Goal: Information Seeking & Learning: Learn about a topic

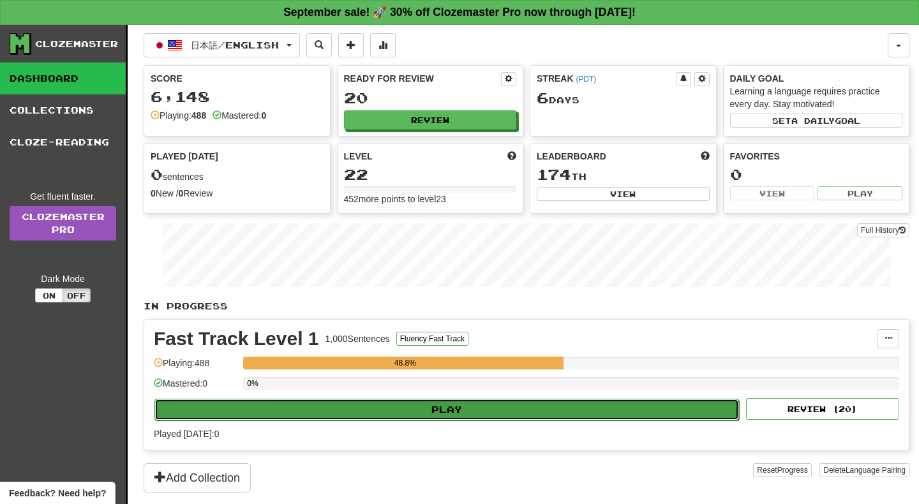
click at [430, 409] on button "Play" at bounding box center [446, 410] width 585 height 22
select select "**"
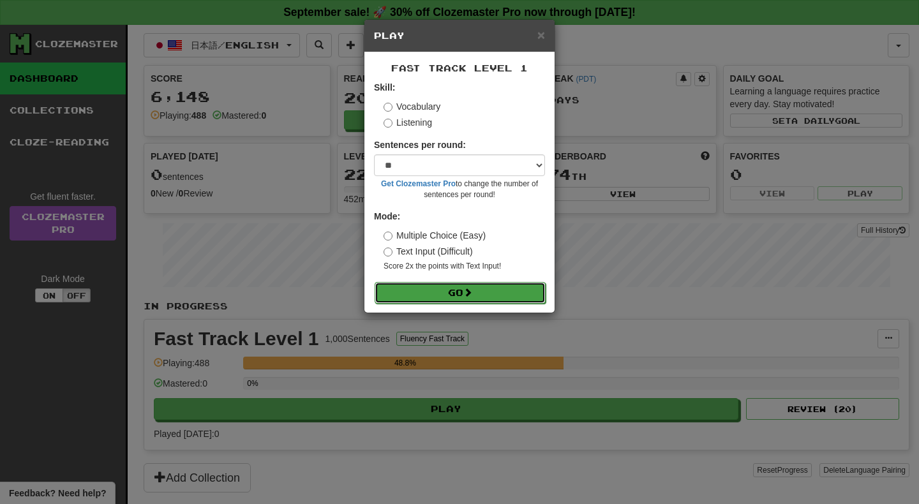
click at [431, 293] on button "Go" at bounding box center [460, 293] width 171 height 22
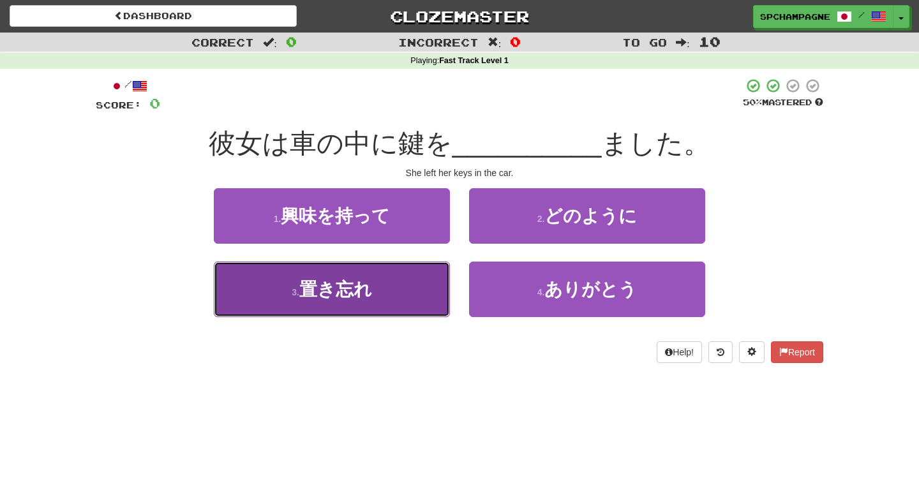
click at [310, 292] on span "置き忘れ" at bounding box center [335, 290] width 73 height 20
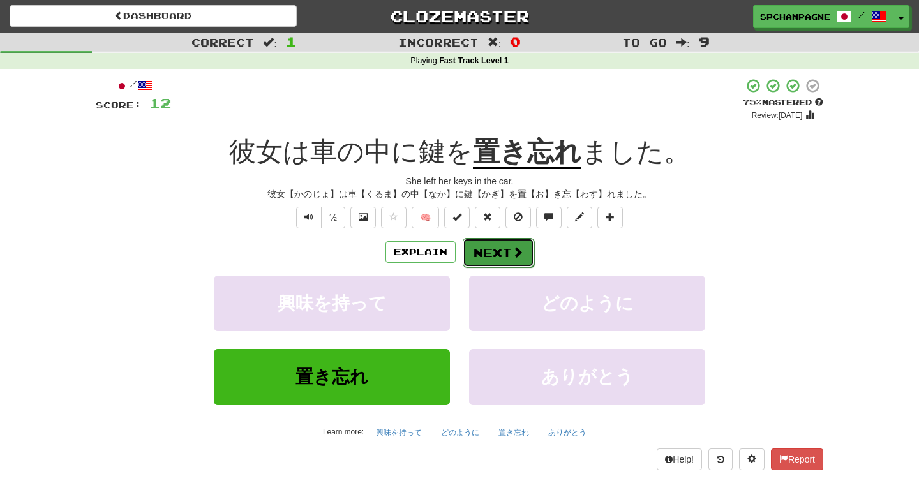
click at [485, 249] on button "Next" at bounding box center [498, 252] width 71 height 29
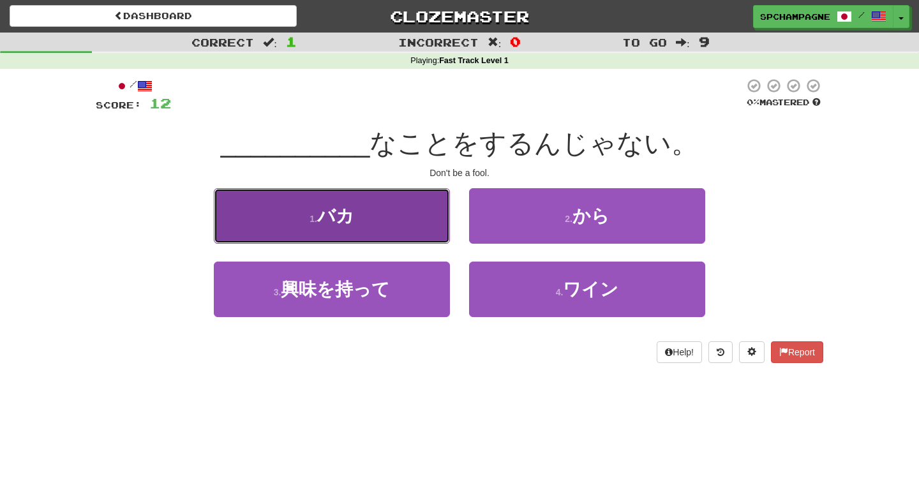
click at [366, 219] on button "1 . バカ" at bounding box center [332, 216] width 236 height 56
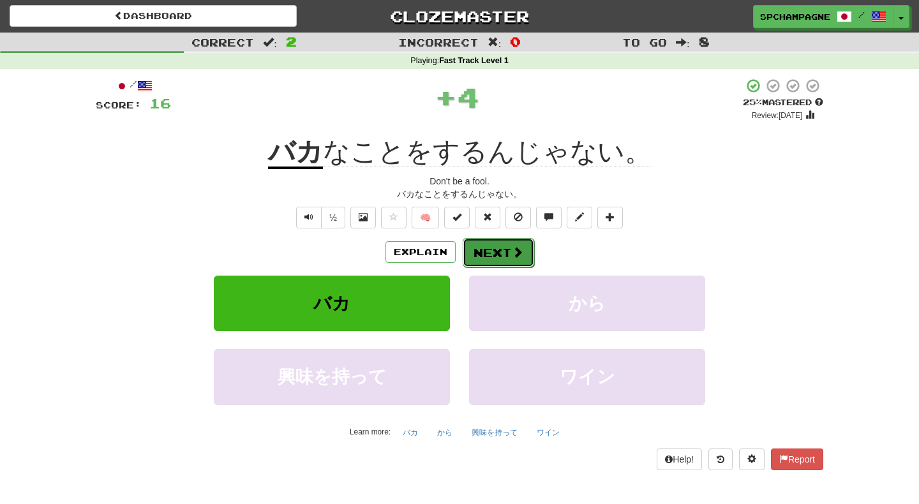
click at [504, 247] on button "Next" at bounding box center [498, 252] width 71 height 29
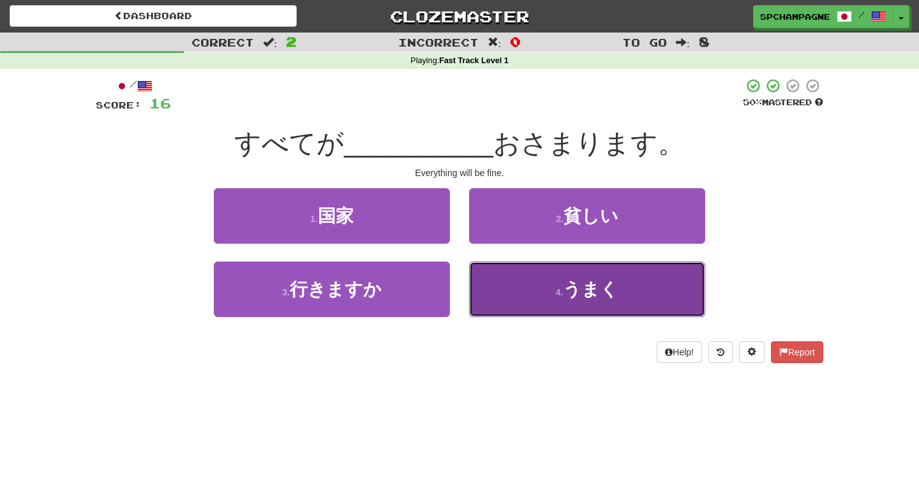
click at [564, 297] on small "4 ." at bounding box center [560, 292] width 8 height 10
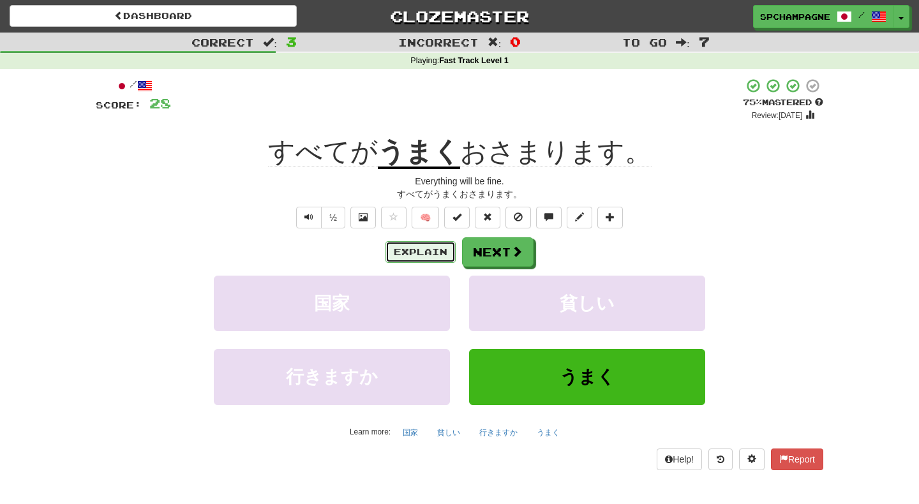
click at [433, 250] on button "Explain" at bounding box center [421, 252] width 70 height 22
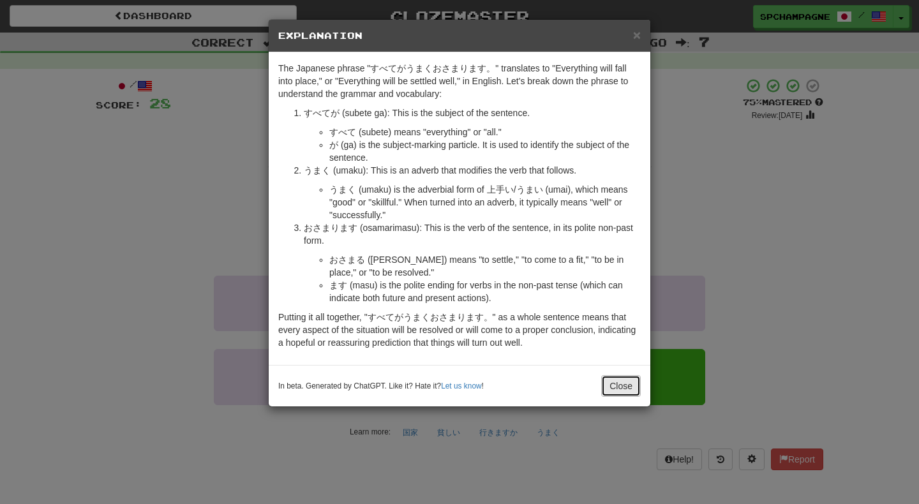
click at [622, 382] on button "Close" at bounding box center [621, 386] width 40 height 22
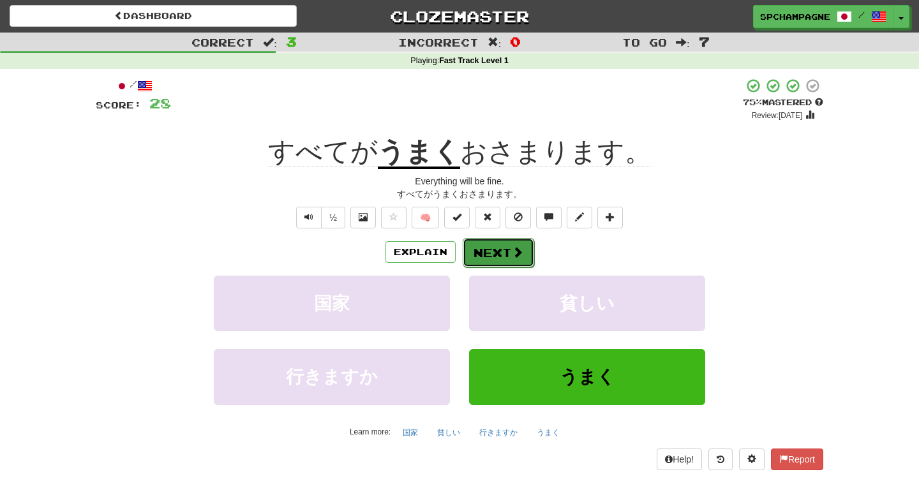
click at [520, 251] on span at bounding box center [517, 251] width 11 height 11
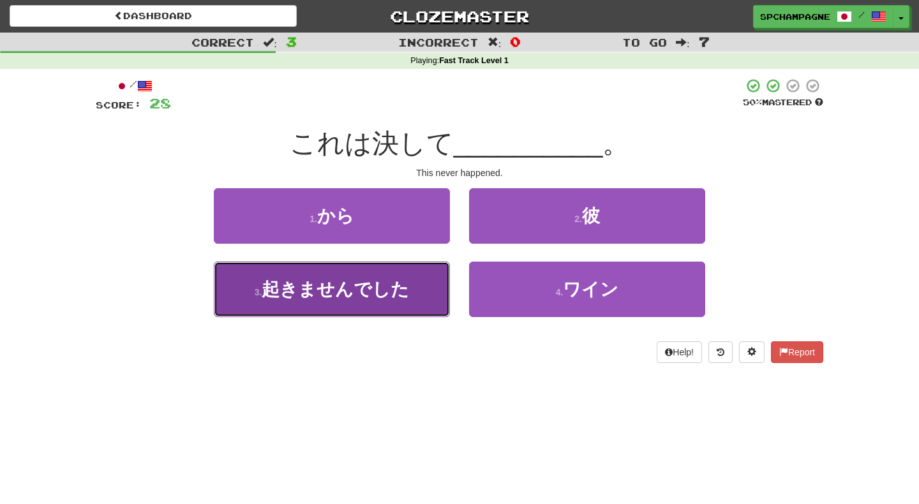
click at [361, 283] on span "起きませんでした" at bounding box center [335, 290] width 147 height 20
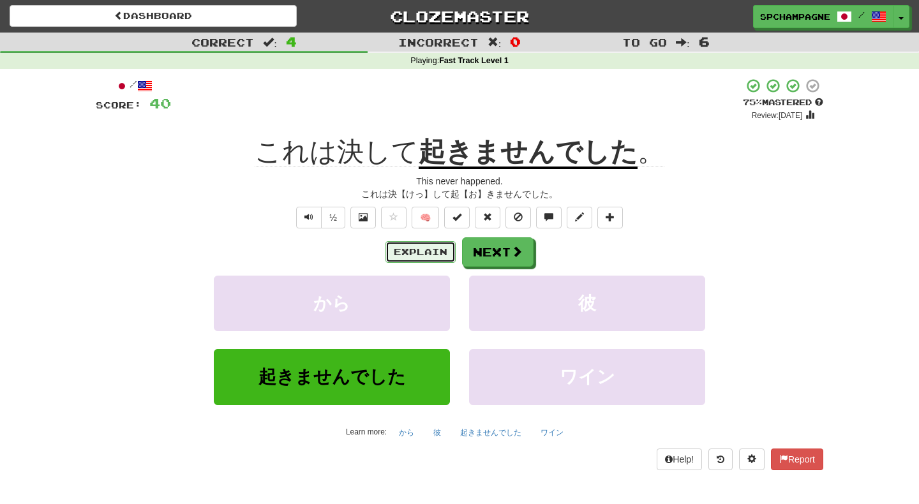
click at [412, 245] on button "Explain" at bounding box center [421, 252] width 70 height 22
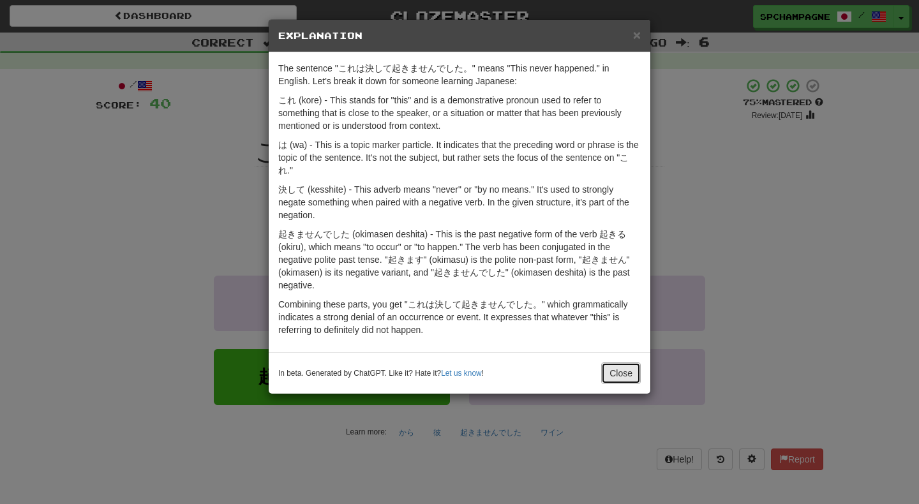
click at [615, 371] on button "Close" at bounding box center [621, 374] width 40 height 22
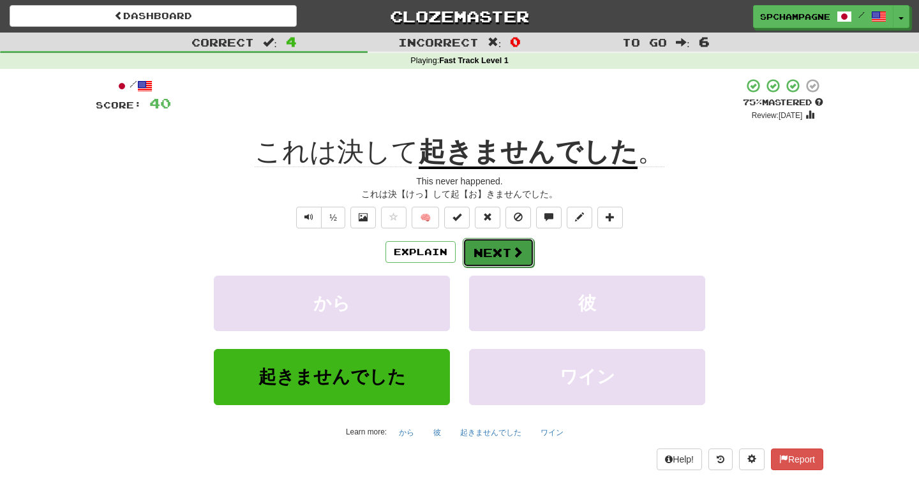
click at [517, 253] on span at bounding box center [517, 251] width 11 height 11
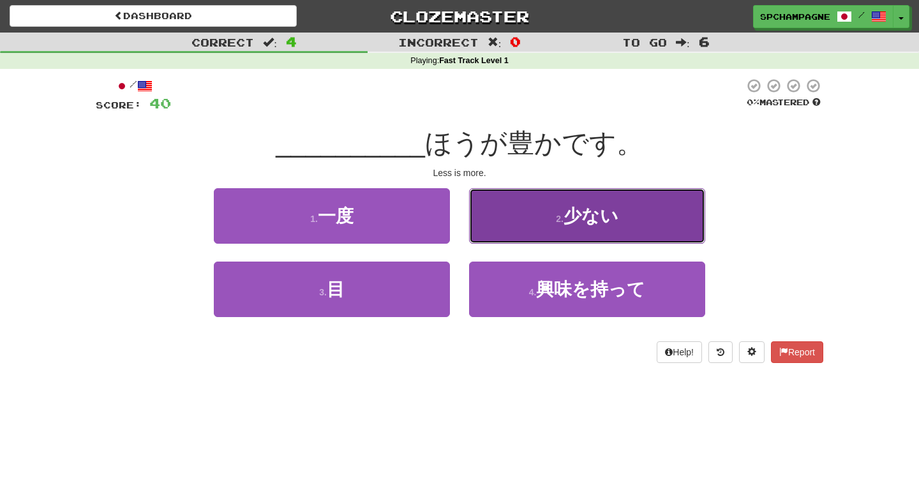
click at [543, 211] on button "2 . 少ない" at bounding box center [587, 216] width 236 height 56
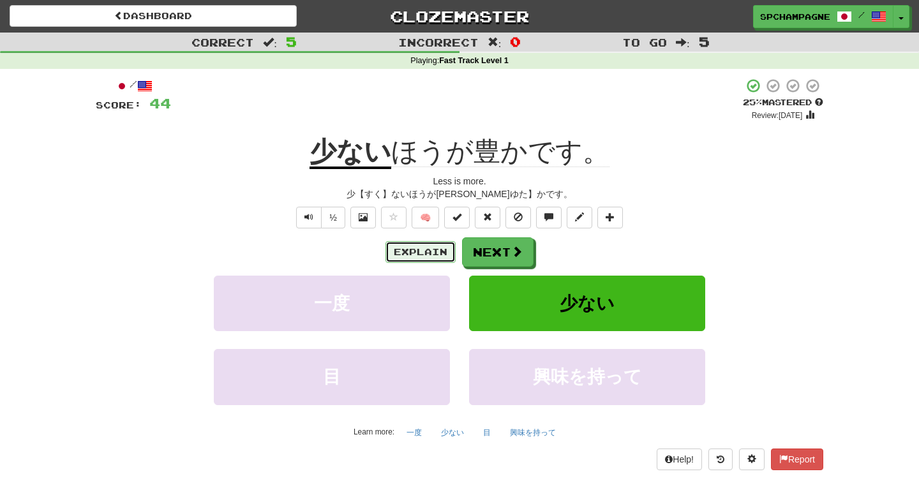
click at [416, 250] on button "Explain" at bounding box center [421, 252] width 70 height 22
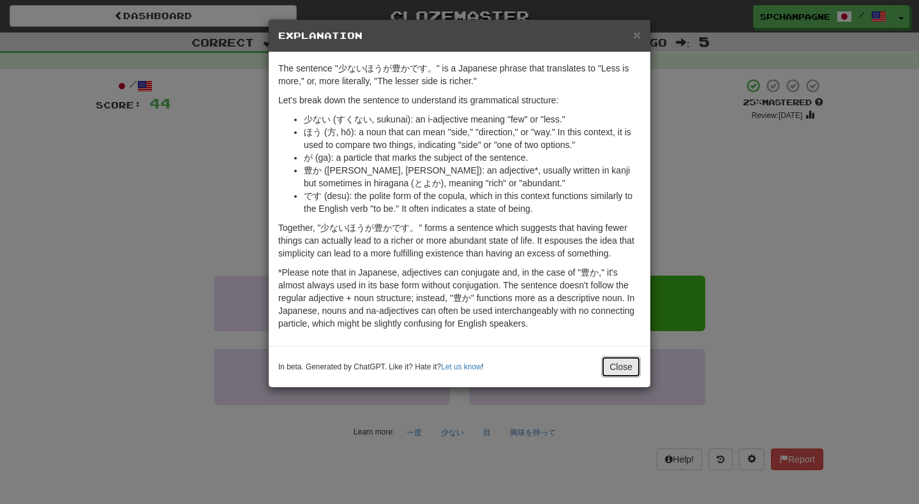
click at [620, 367] on button "Close" at bounding box center [621, 367] width 40 height 22
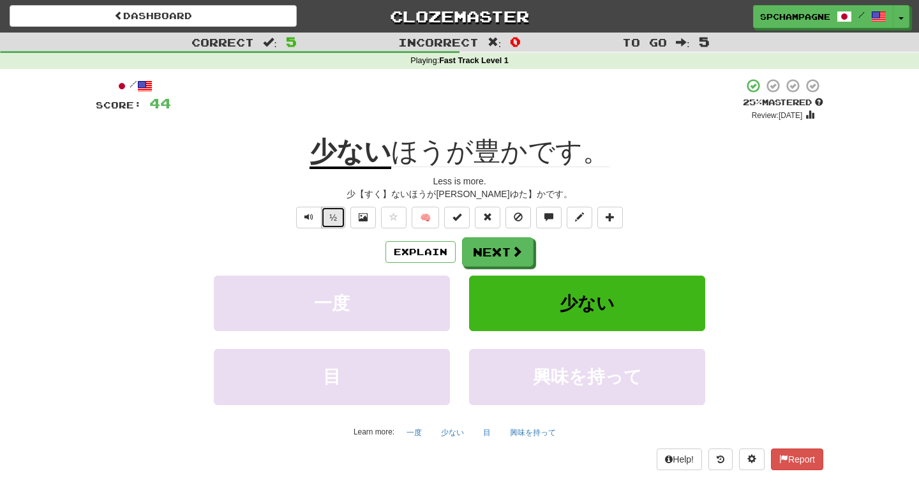
click at [334, 217] on button "½" at bounding box center [333, 218] width 24 height 22
click at [360, 220] on span at bounding box center [363, 217] width 9 height 9
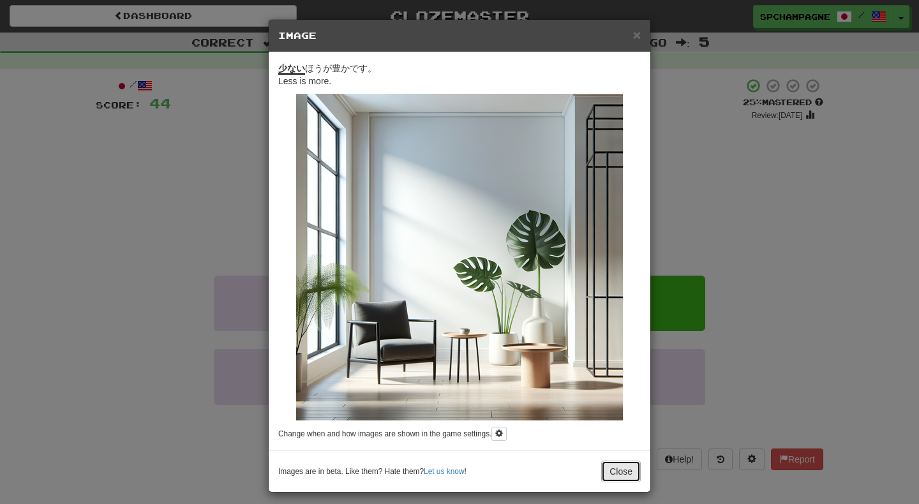
click at [623, 470] on button "Close" at bounding box center [621, 472] width 40 height 22
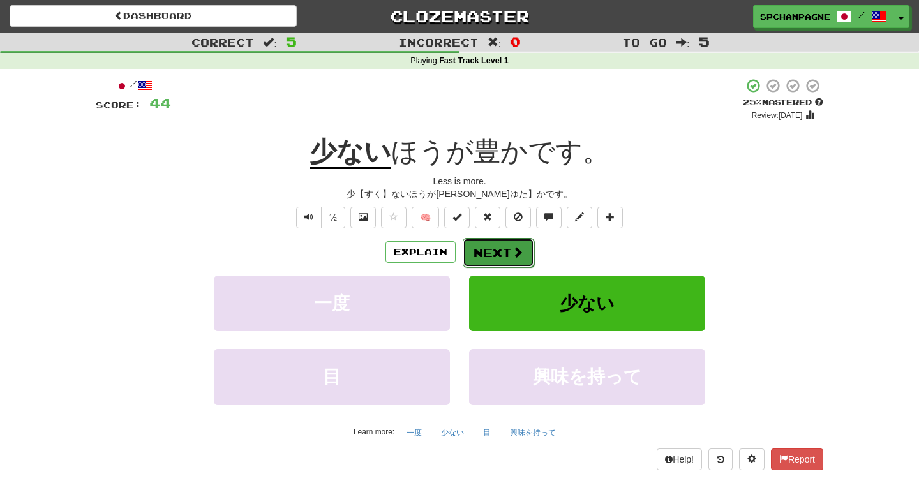
click at [503, 249] on button "Next" at bounding box center [498, 252] width 71 height 29
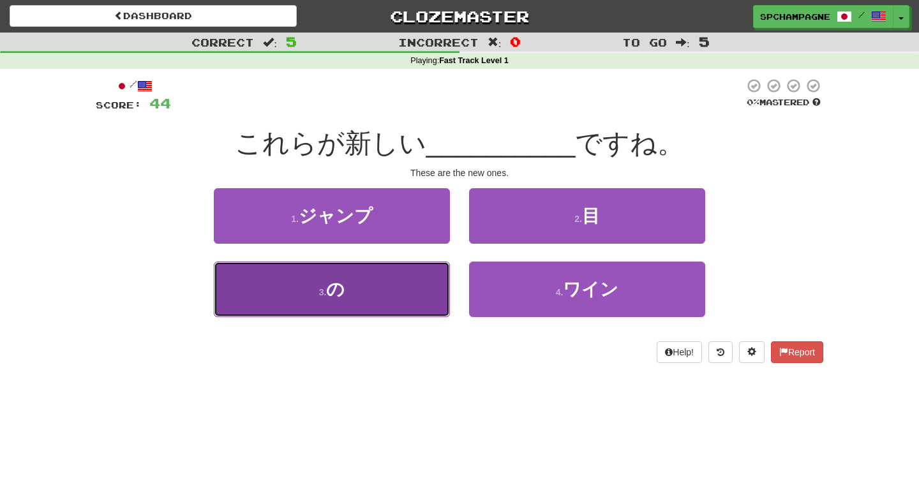
click at [381, 285] on button "3 . の" at bounding box center [332, 290] width 236 height 56
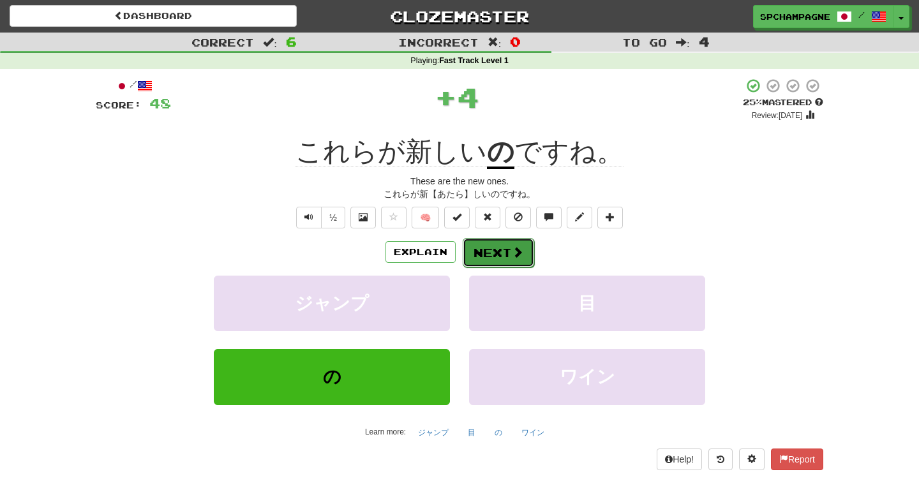
click at [495, 248] on button "Next" at bounding box center [498, 252] width 71 height 29
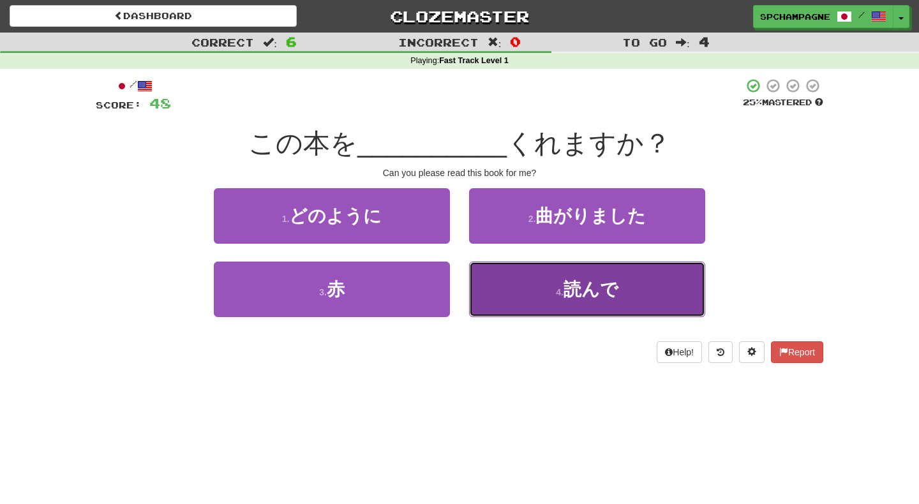
click at [539, 292] on button "4 . 読んで" at bounding box center [587, 290] width 236 height 56
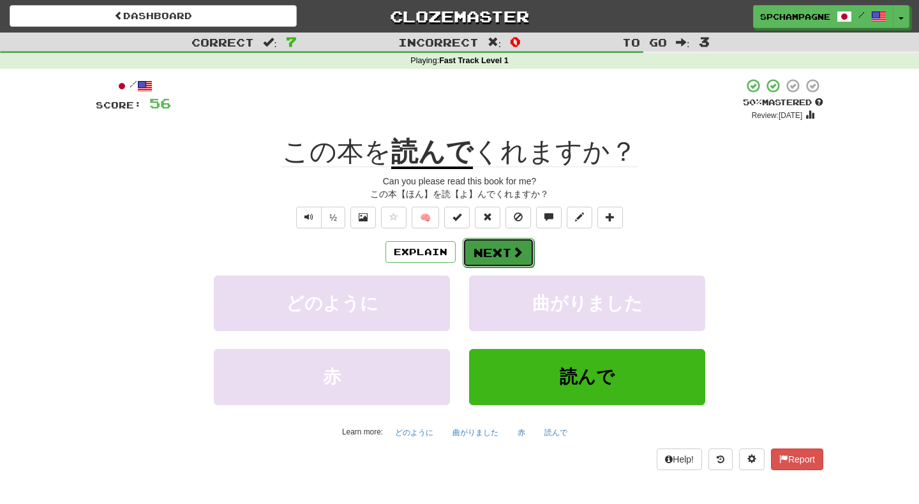
click at [506, 253] on button "Next" at bounding box center [498, 252] width 71 height 29
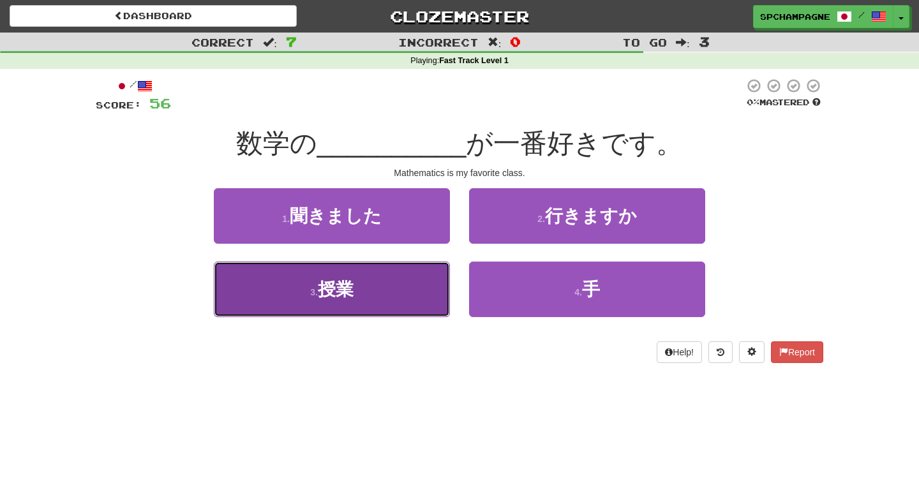
click at [375, 294] on button "3 . 授業" at bounding box center [332, 290] width 236 height 56
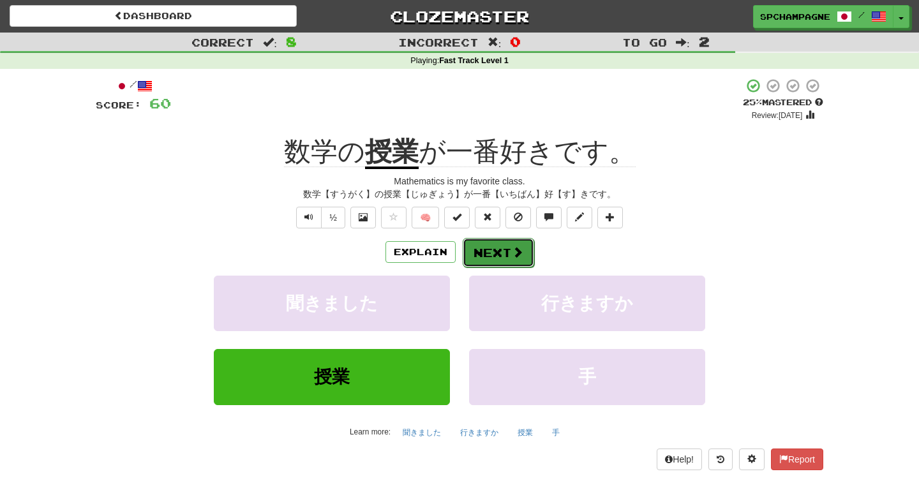
click at [490, 251] on button "Next" at bounding box center [498, 252] width 71 height 29
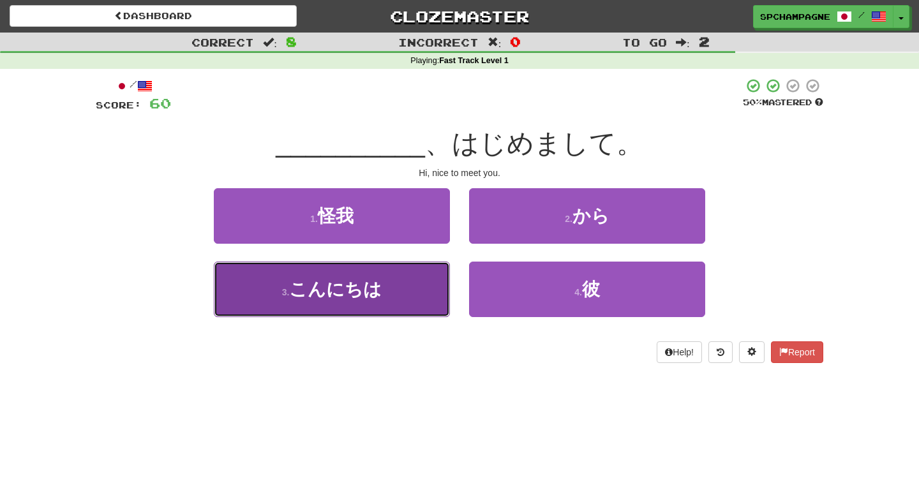
click at [398, 286] on button "3 . こんにちは" at bounding box center [332, 290] width 236 height 56
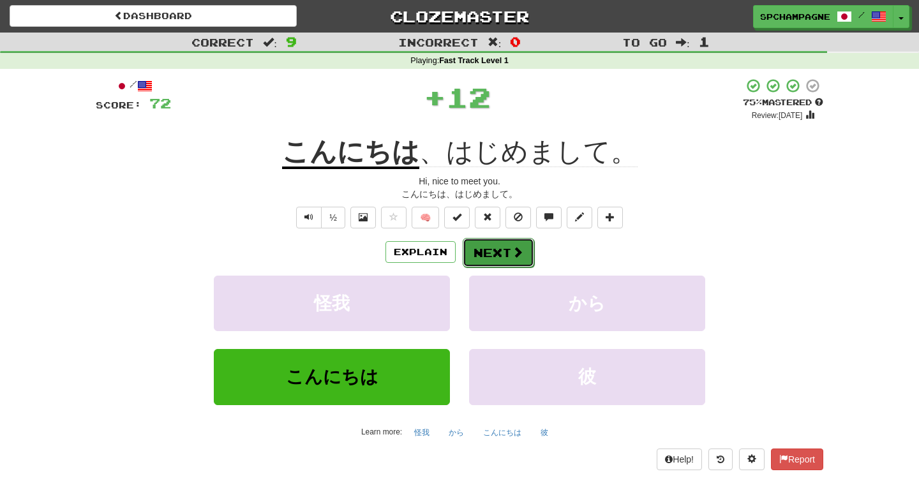
click at [496, 248] on button "Next" at bounding box center [498, 252] width 71 height 29
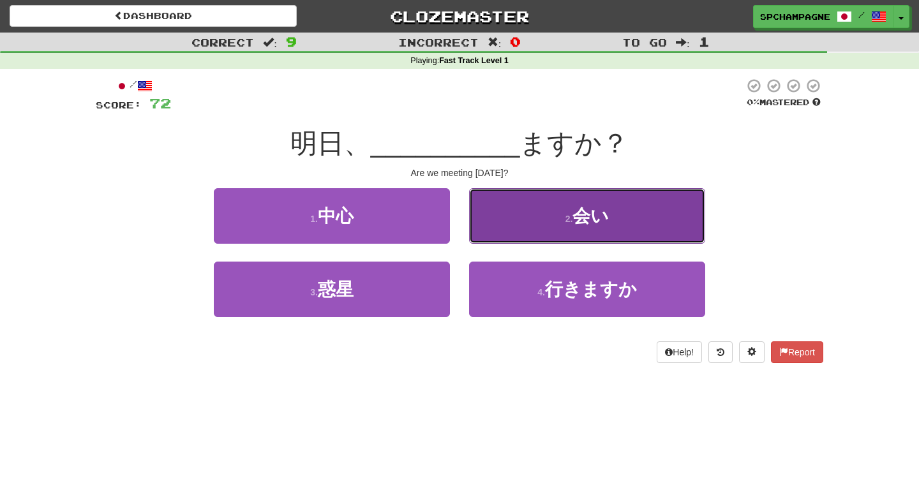
click at [560, 225] on button "2 . 会い" at bounding box center [587, 216] width 236 height 56
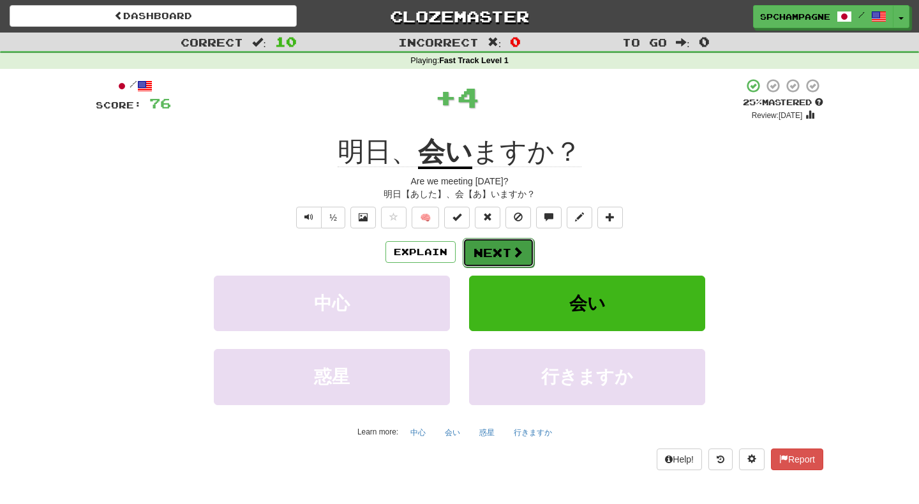
click at [504, 247] on button "Next" at bounding box center [498, 252] width 71 height 29
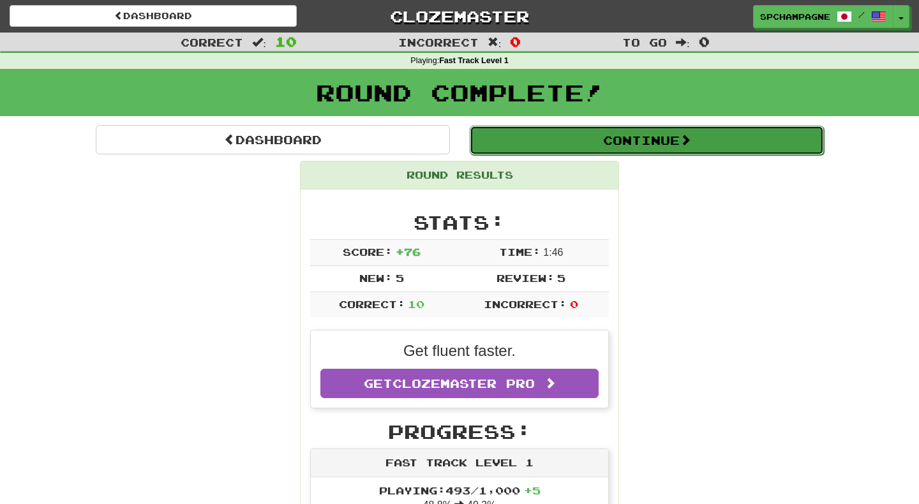
click at [596, 142] on button "Continue" at bounding box center [647, 140] width 354 height 29
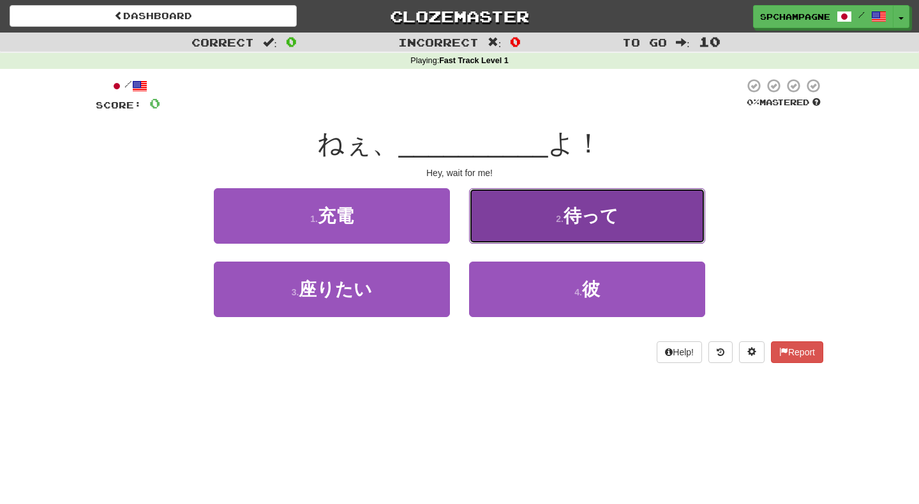
click at [576, 214] on span "待って" at bounding box center [591, 216] width 55 height 20
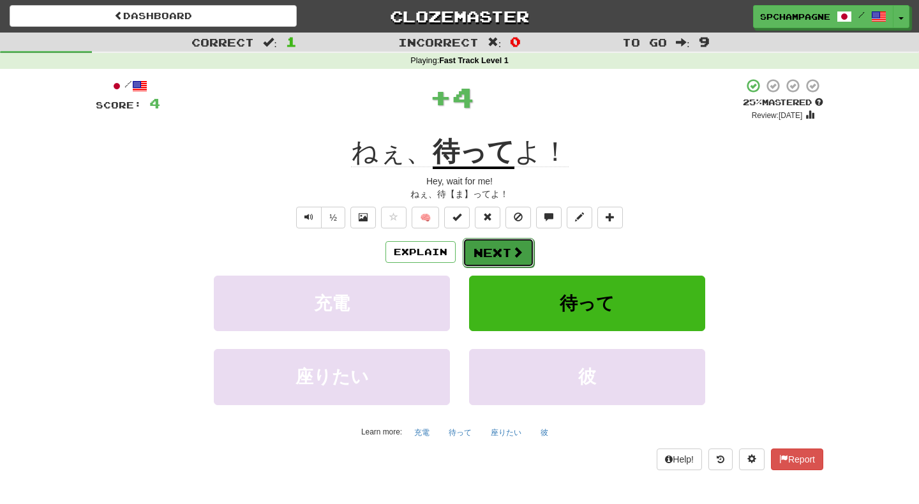
click at [513, 253] on span at bounding box center [517, 251] width 11 height 11
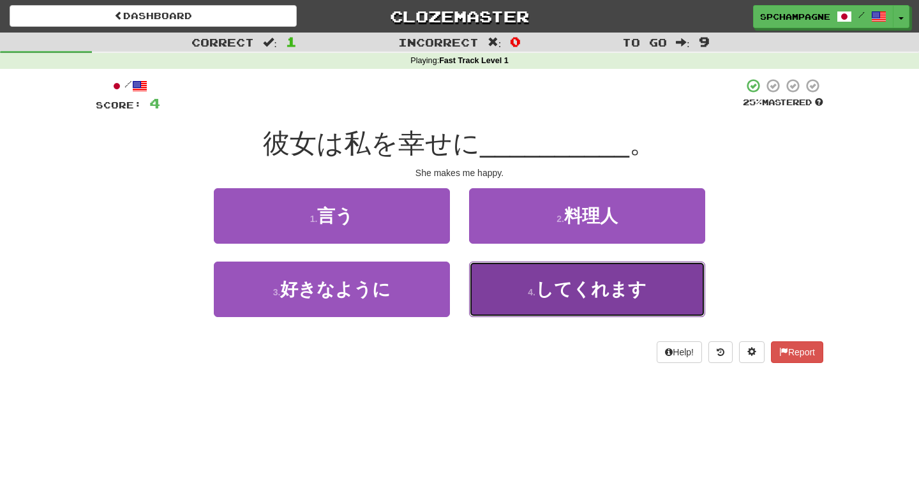
click at [590, 289] on span "してくれます" at bounding box center [591, 290] width 111 height 20
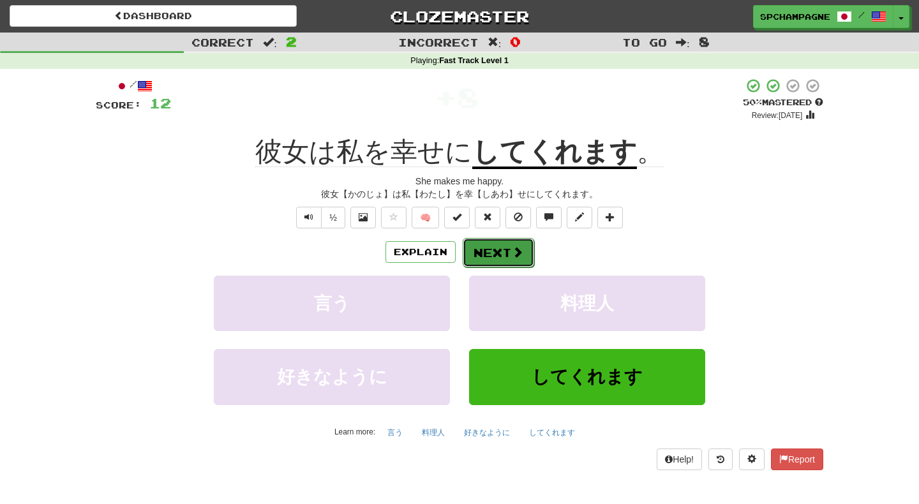
click at [506, 252] on button "Next" at bounding box center [498, 252] width 71 height 29
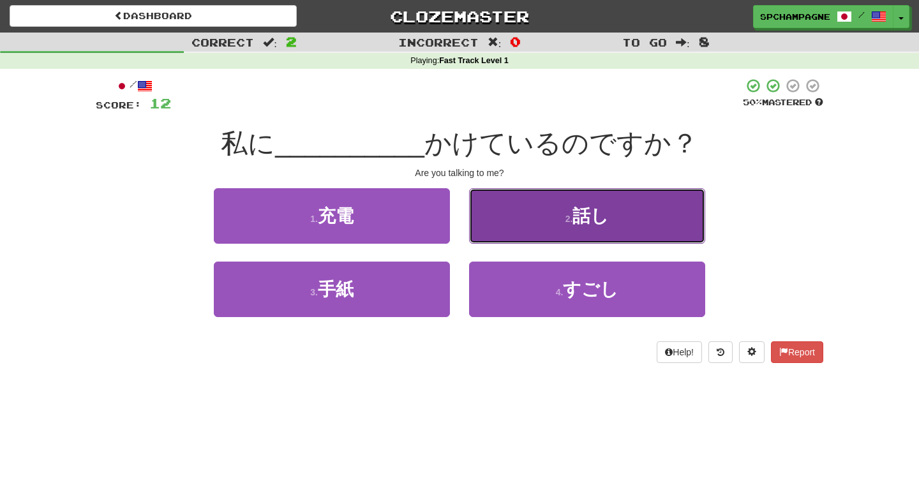
click at [592, 220] on span "話し" at bounding box center [591, 216] width 36 height 20
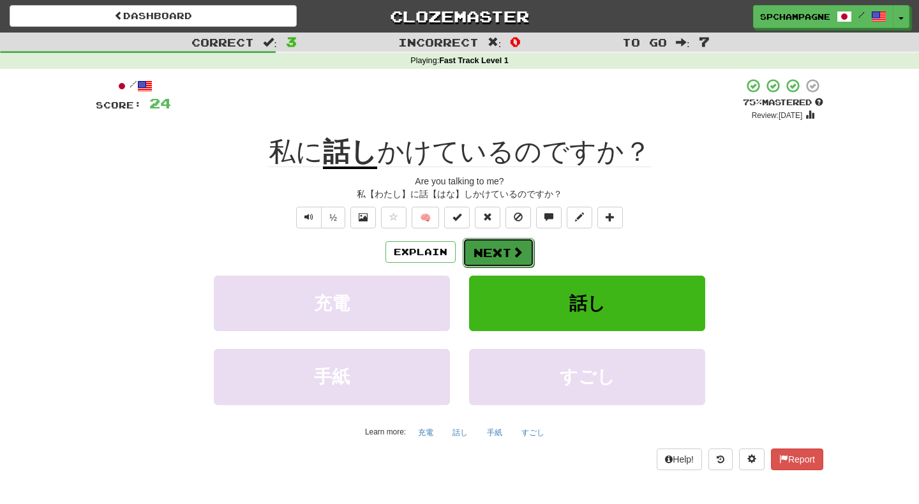
click at [506, 249] on button "Next" at bounding box center [498, 252] width 71 height 29
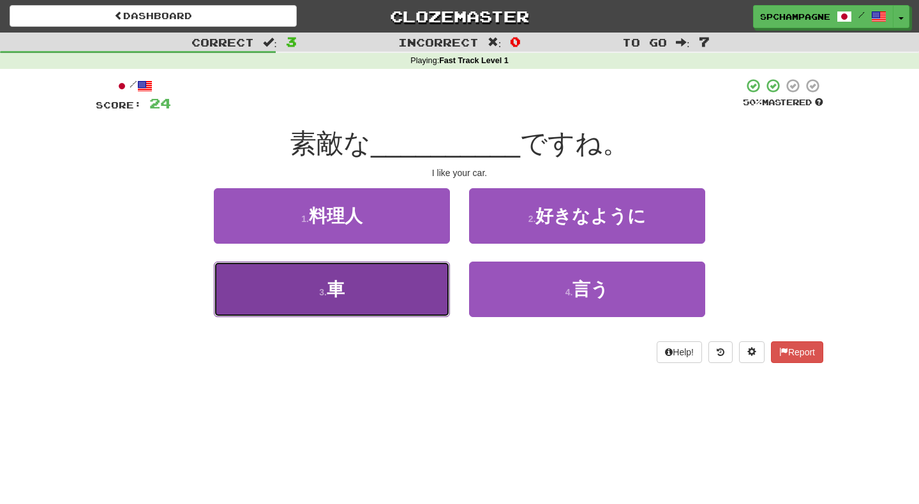
click at [389, 293] on button "3 . 車" at bounding box center [332, 290] width 236 height 56
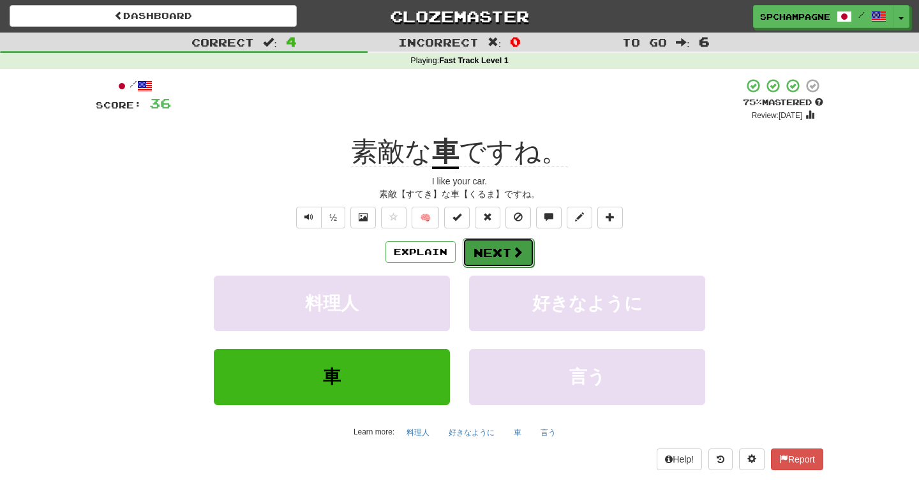
click at [497, 253] on button "Next" at bounding box center [498, 252] width 71 height 29
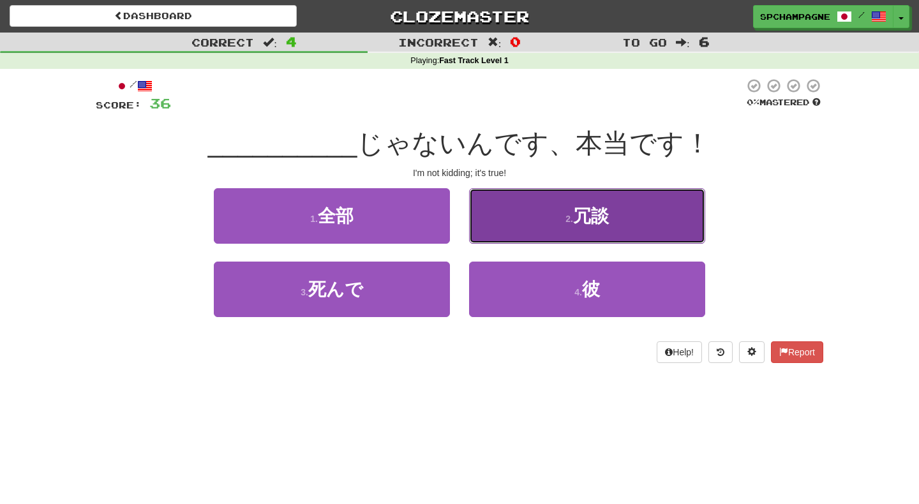
click at [577, 216] on span "冗談" at bounding box center [591, 216] width 36 height 20
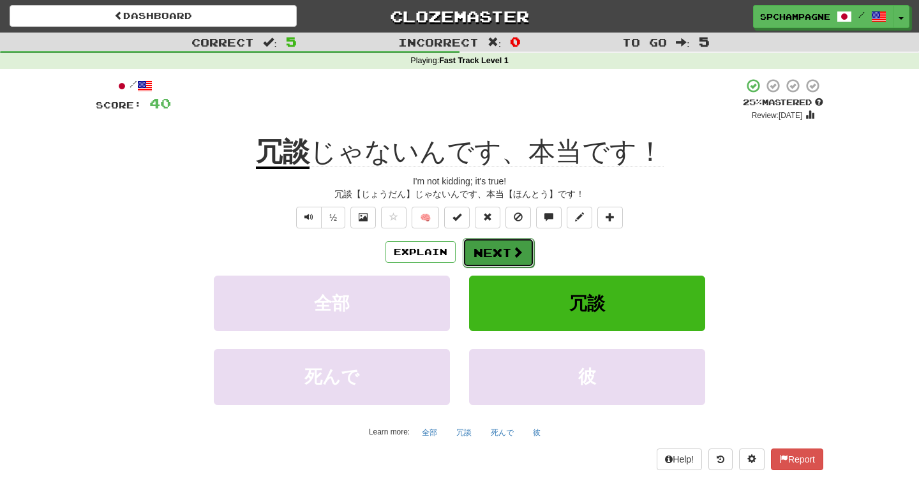
click at [494, 250] on button "Next" at bounding box center [498, 252] width 71 height 29
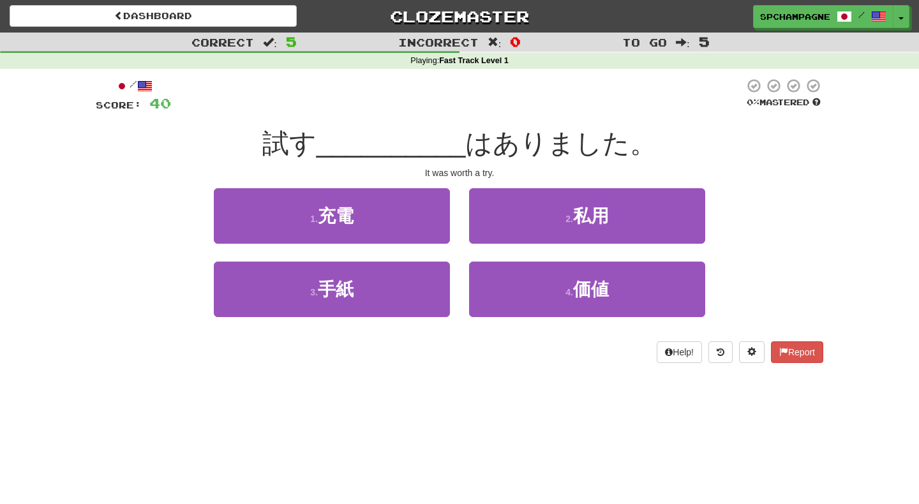
click at [76, 283] on div "Correct : 5 Incorrect : 0 To go : 5 Playing : Fast Track Level 1 / Score: 40 0 …" at bounding box center [459, 207] width 919 height 349
click at [425, 416] on div "Dashboard Clozemaster spchampagne / Toggle Dropdown Dashboard Leaderboard Activ…" at bounding box center [459, 252] width 919 height 504
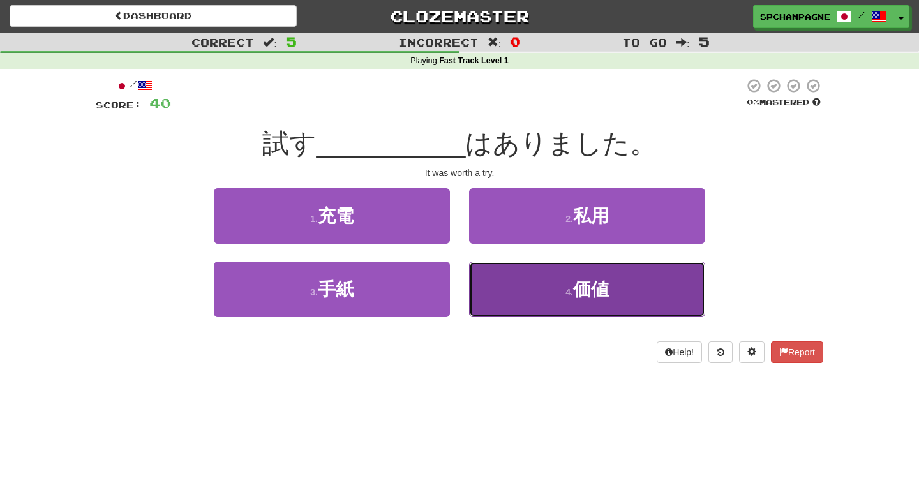
click at [543, 281] on button "4 . 価値" at bounding box center [587, 290] width 236 height 56
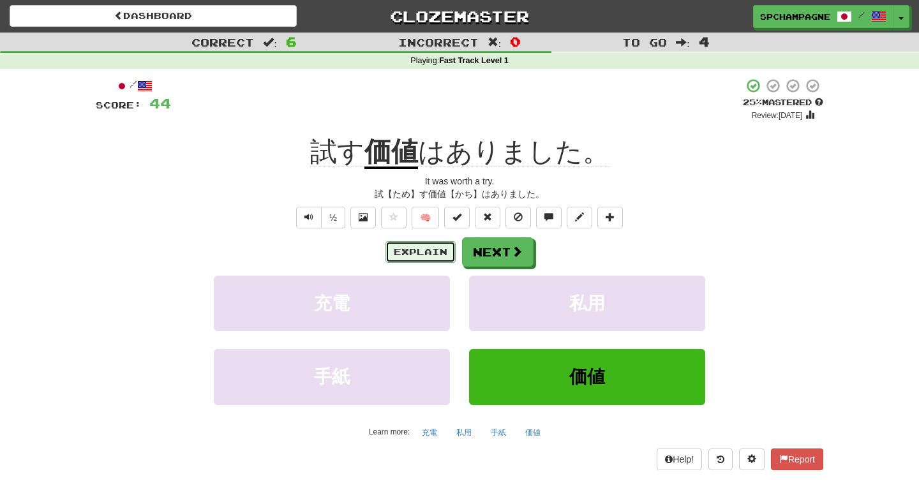
click at [429, 253] on button "Explain" at bounding box center [421, 252] width 70 height 22
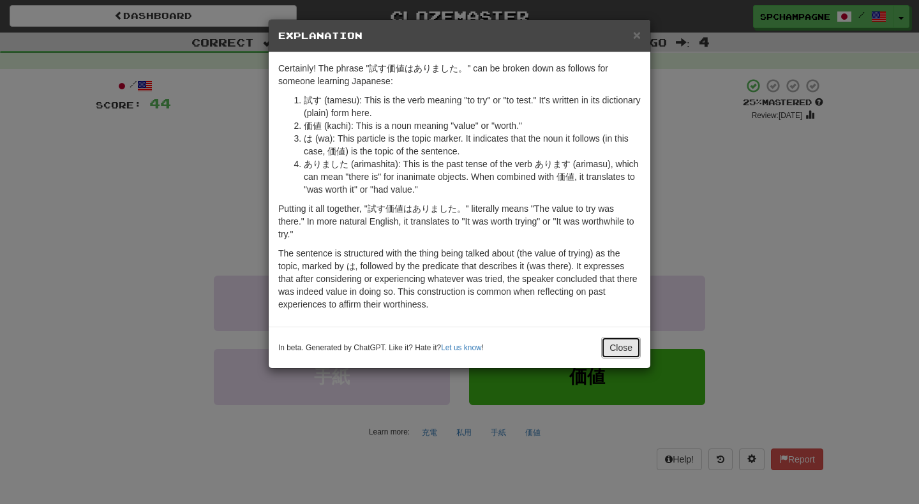
click at [637, 347] on button "Close" at bounding box center [621, 348] width 40 height 22
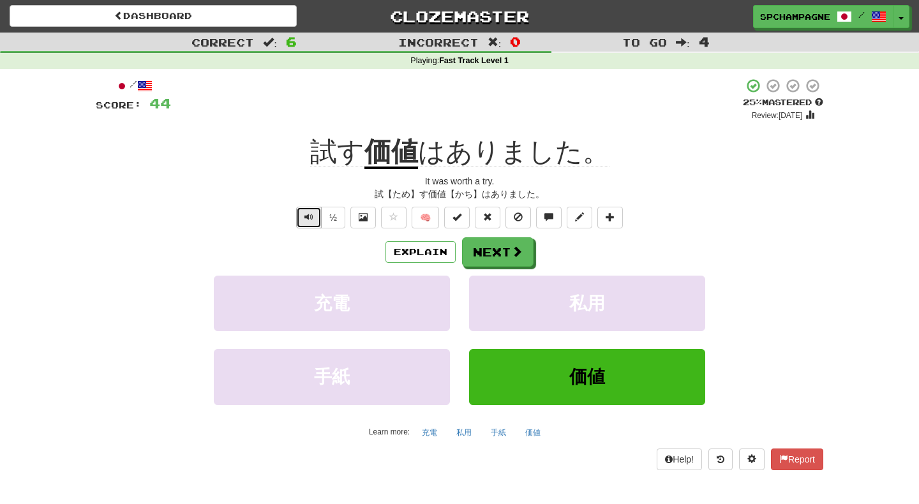
click at [307, 216] on span "Text-to-speech controls" at bounding box center [308, 217] width 9 height 9
click at [498, 251] on button "Next" at bounding box center [498, 252] width 71 height 29
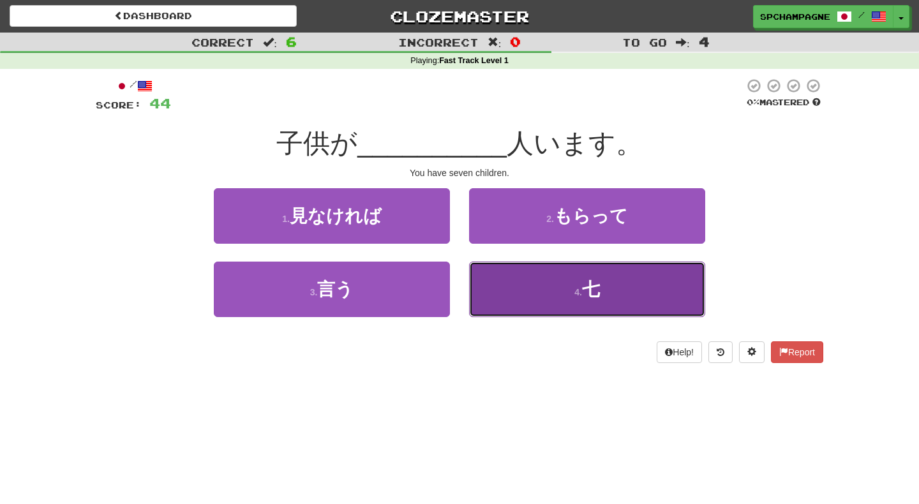
click at [548, 289] on button "4 . 七" at bounding box center [587, 290] width 236 height 56
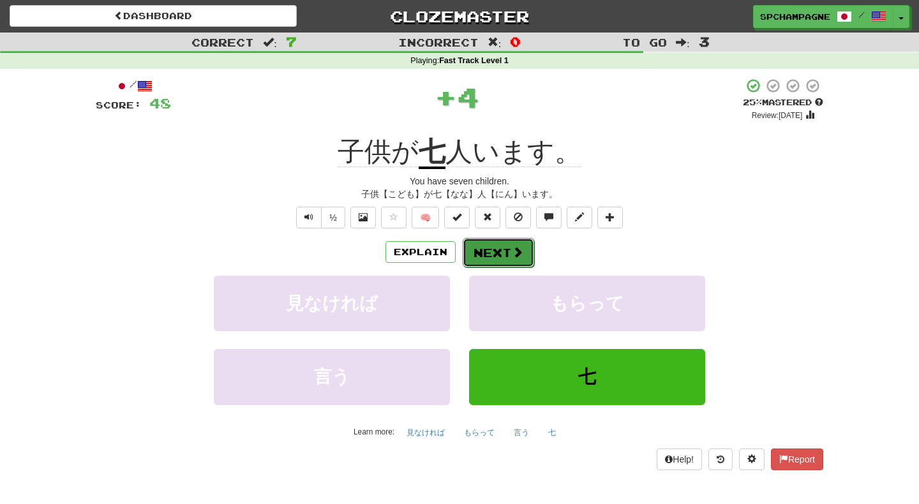
click at [495, 251] on button "Next" at bounding box center [498, 252] width 71 height 29
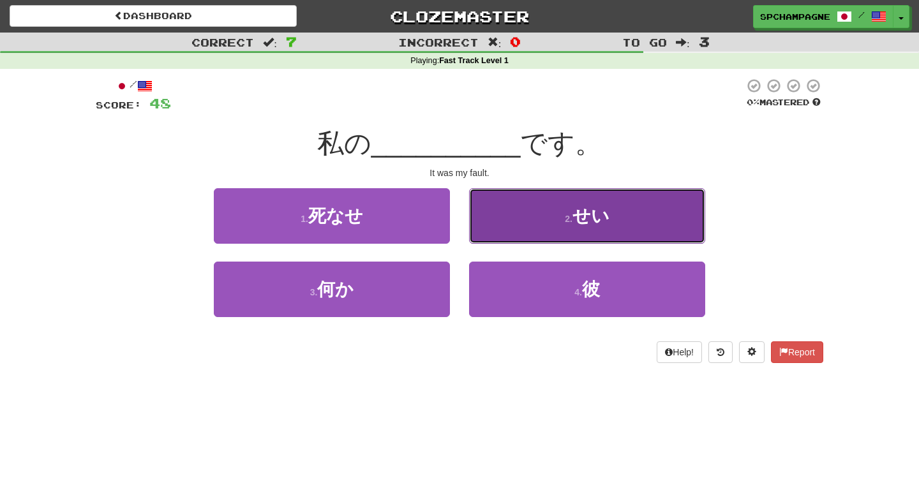
click at [550, 227] on button "2 . せい" at bounding box center [587, 216] width 236 height 56
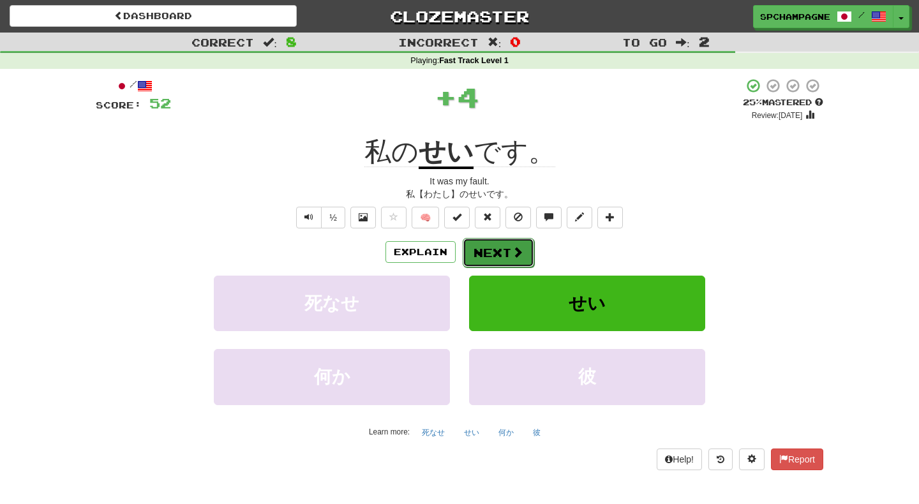
click at [490, 250] on button "Next" at bounding box center [498, 252] width 71 height 29
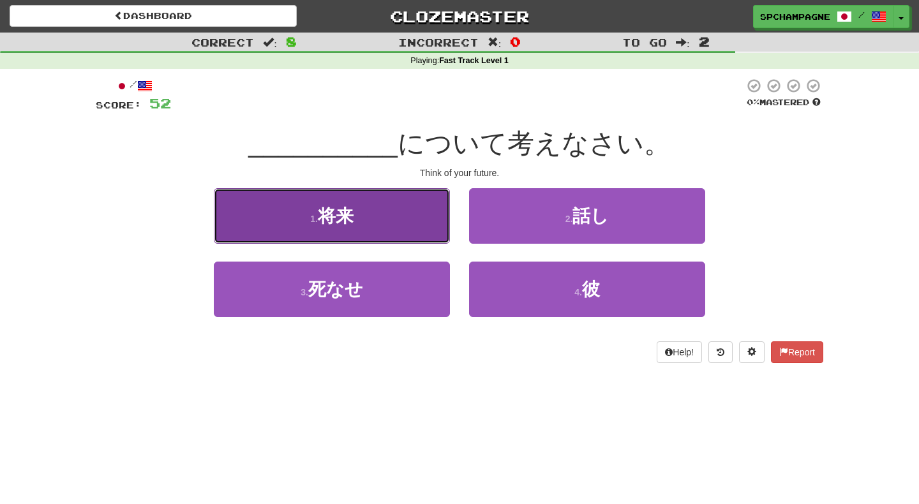
click at [379, 214] on button "1 . 将来" at bounding box center [332, 216] width 236 height 56
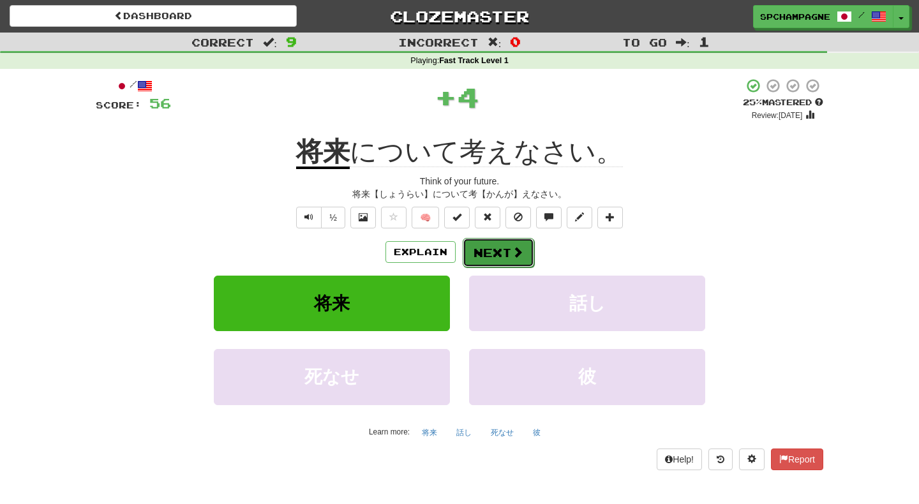
click at [486, 249] on button "Next" at bounding box center [498, 252] width 71 height 29
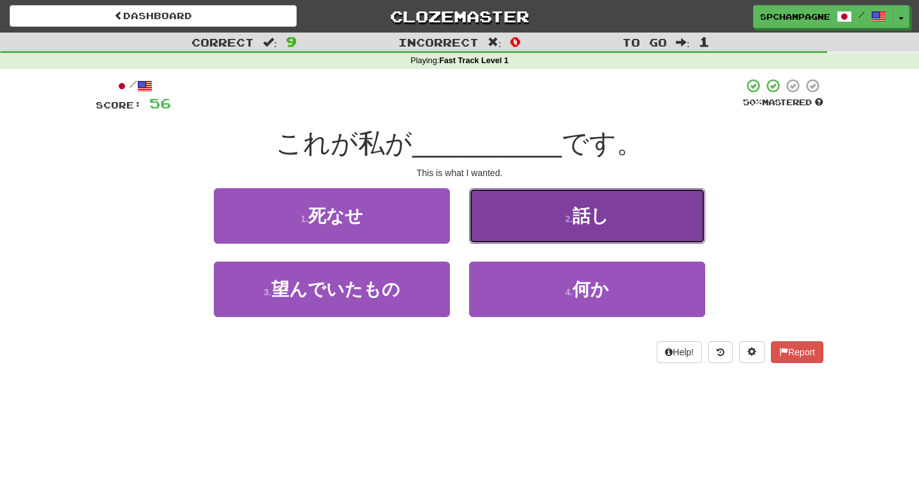
click at [546, 211] on button "2 . 話し" at bounding box center [587, 216] width 236 height 56
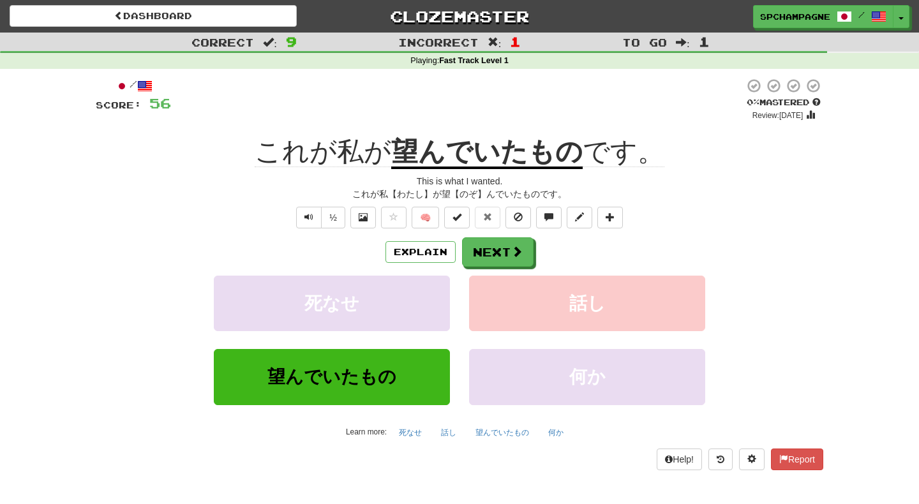
click at [66, 341] on div "Correct : 9 Incorrect : 1 To go : 1 Playing : Fast Track Level 1 / Score: 56 0 …" at bounding box center [459, 261] width 919 height 456
click at [494, 250] on button "Next" at bounding box center [498, 252] width 71 height 29
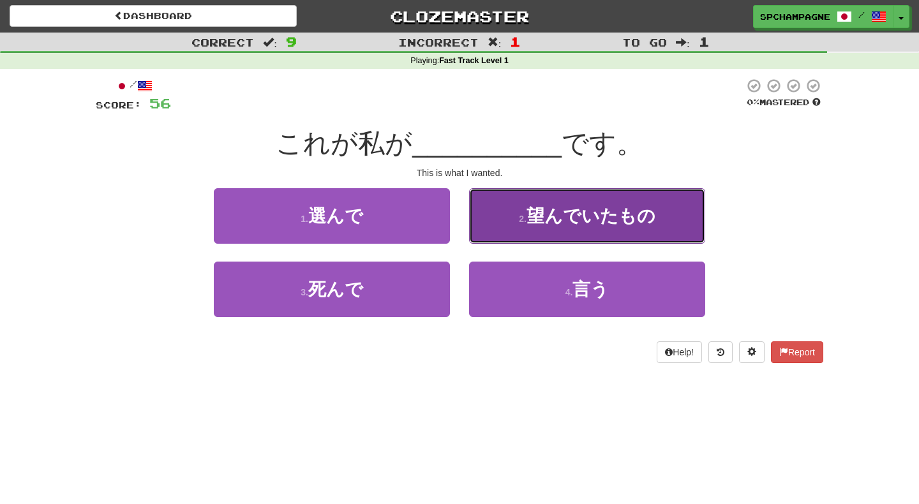
click at [509, 220] on button "2 . 望んでいたもの" at bounding box center [587, 216] width 236 height 56
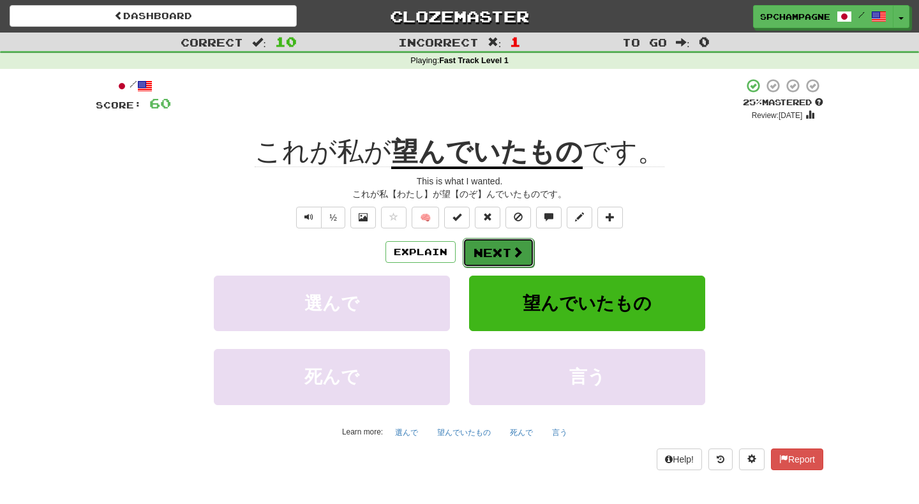
click at [513, 250] on span at bounding box center [517, 251] width 11 height 11
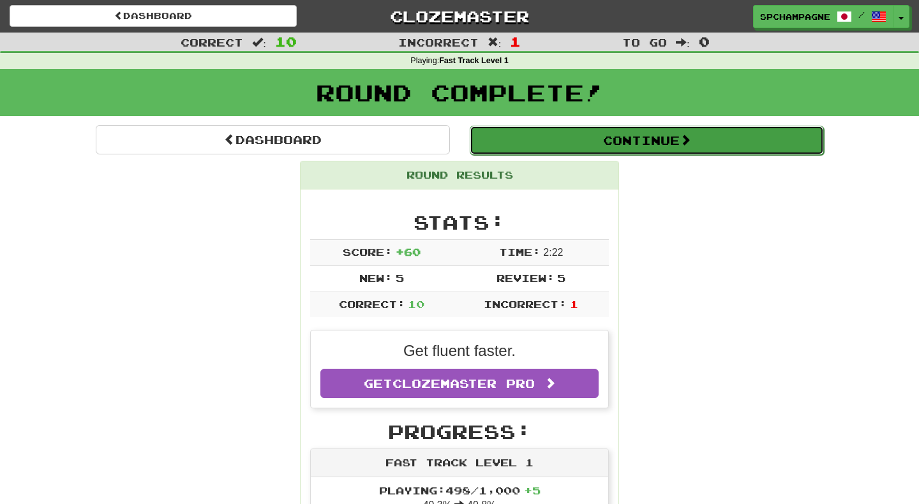
click at [642, 135] on button "Continue" at bounding box center [647, 140] width 354 height 29
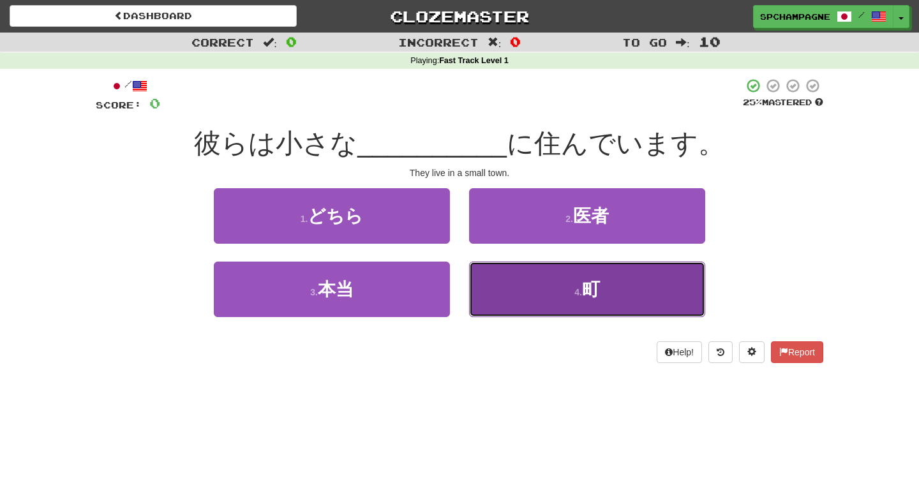
click at [537, 291] on button "4 . 町" at bounding box center [587, 290] width 236 height 56
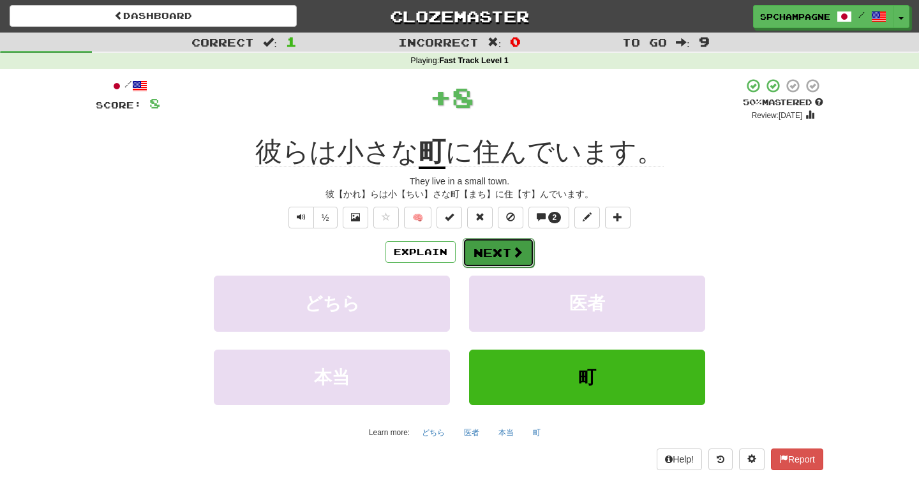
click at [497, 250] on button "Next" at bounding box center [498, 252] width 71 height 29
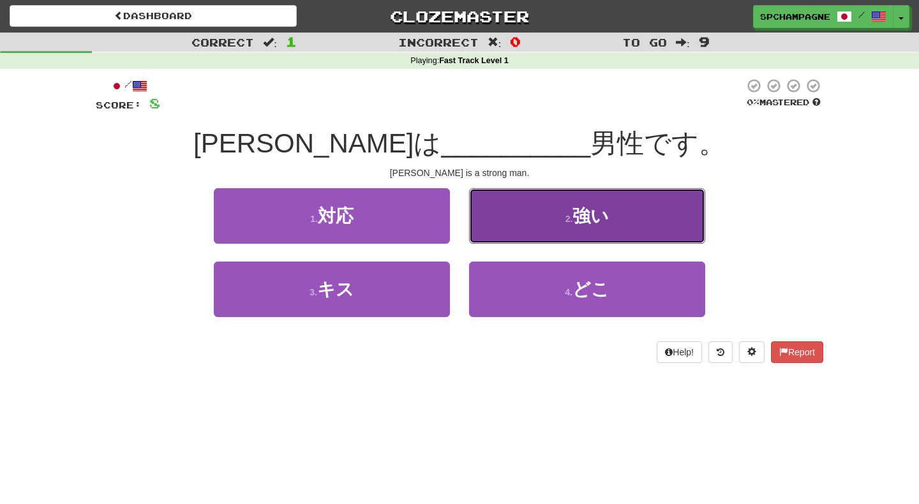
click at [543, 214] on button "2 . 強い" at bounding box center [587, 216] width 236 height 56
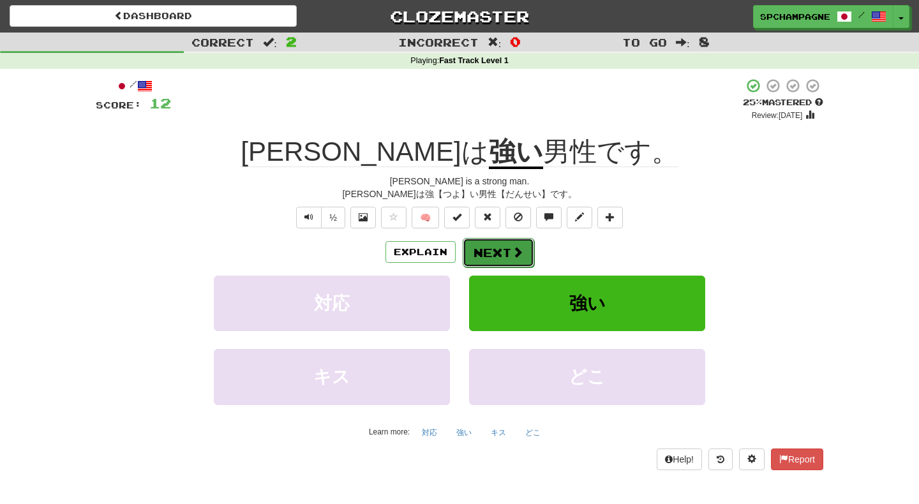
click at [503, 252] on button "Next" at bounding box center [498, 252] width 71 height 29
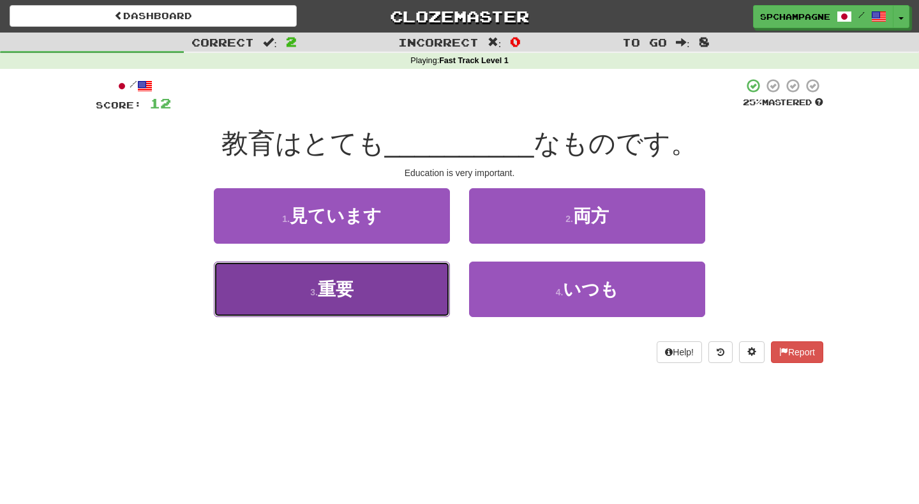
click at [373, 302] on button "3 . 重要" at bounding box center [332, 290] width 236 height 56
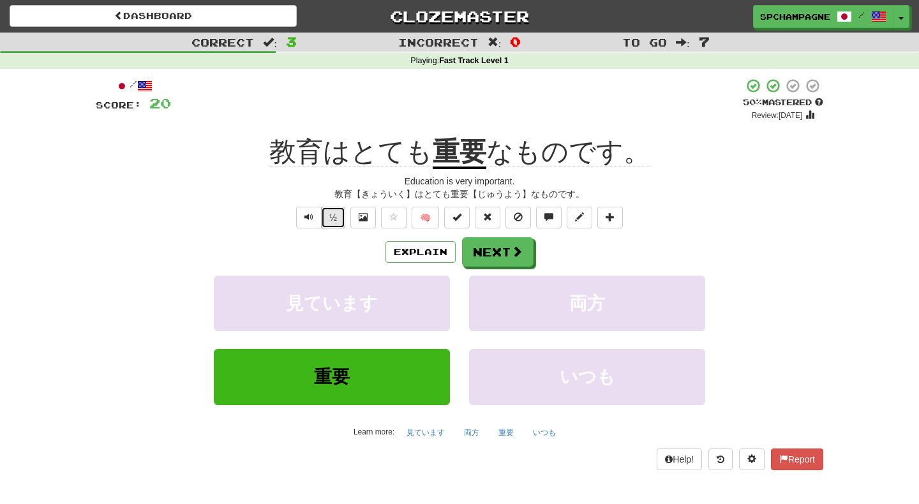
click at [331, 220] on button "½" at bounding box center [333, 218] width 24 height 22
click at [483, 251] on button "Next" at bounding box center [498, 252] width 71 height 29
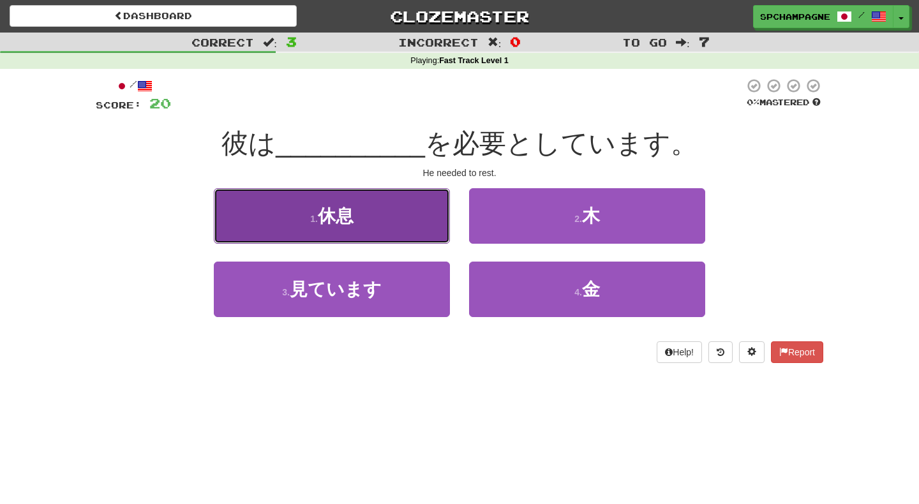
click at [333, 209] on span "休息" at bounding box center [336, 216] width 36 height 20
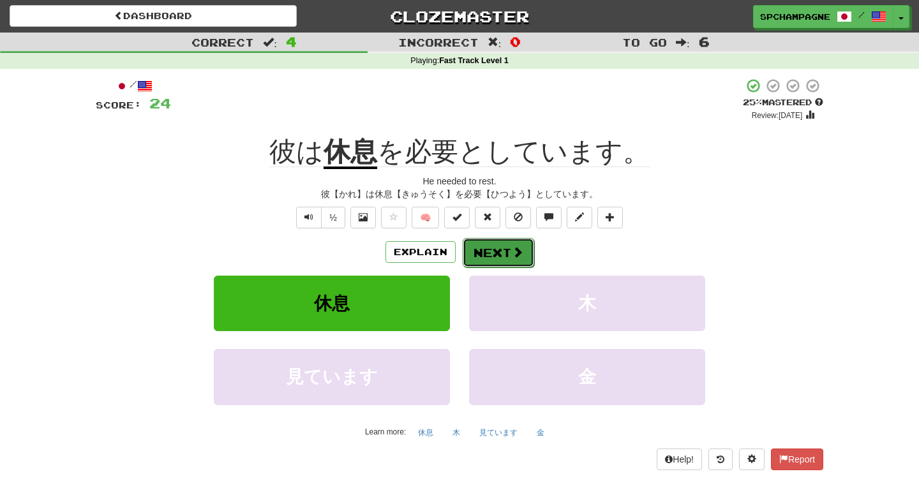
click at [500, 248] on button "Next" at bounding box center [498, 252] width 71 height 29
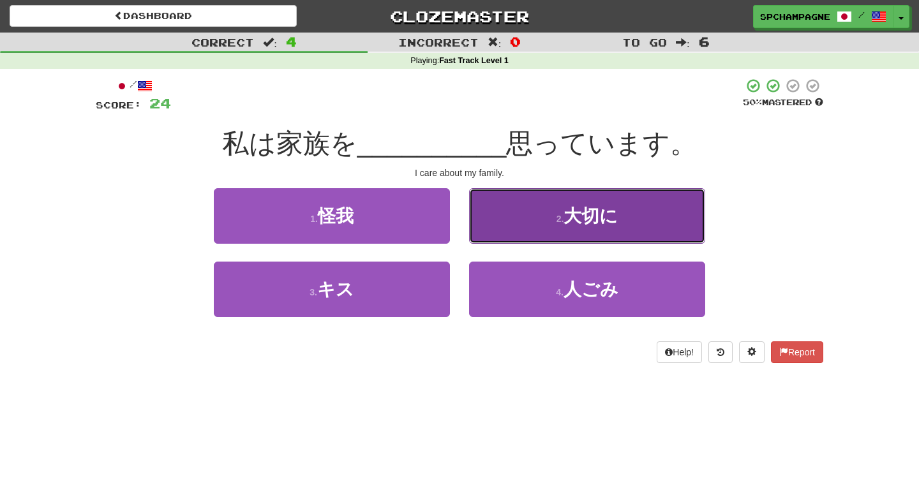
click at [516, 220] on button "2 . 大切に" at bounding box center [587, 216] width 236 height 56
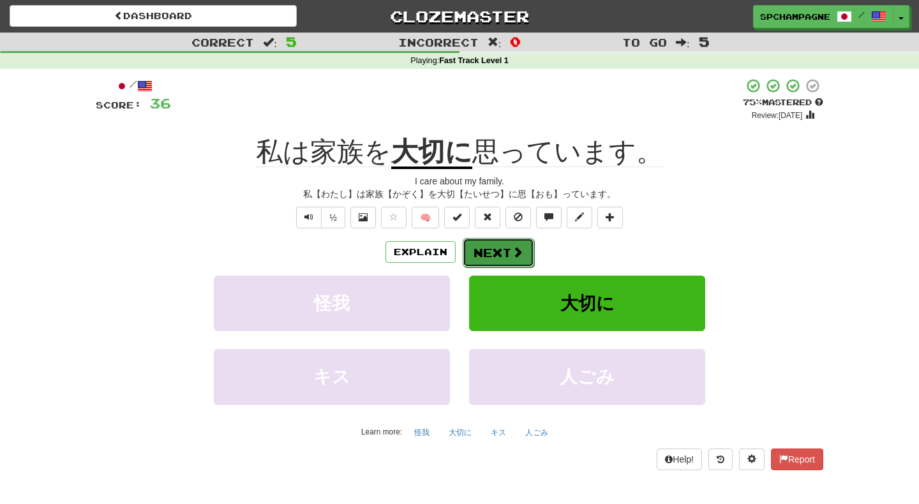
click at [506, 247] on button "Next" at bounding box center [498, 252] width 71 height 29
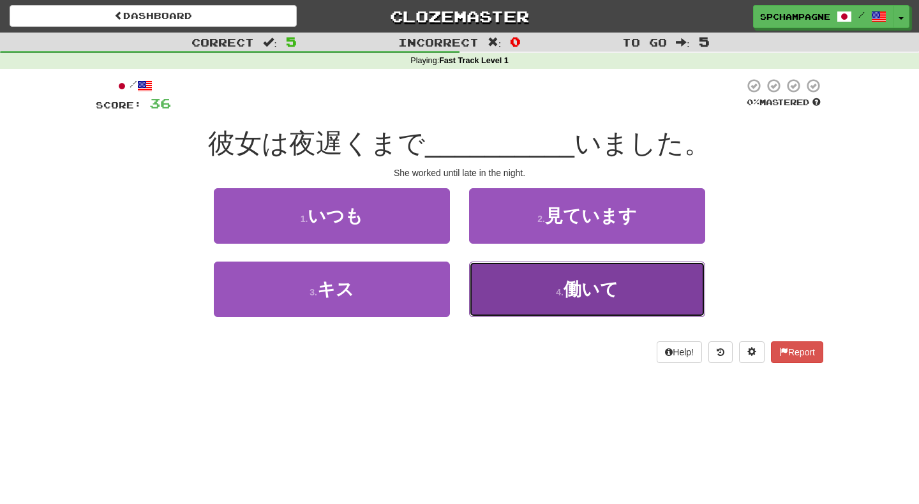
click at [543, 281] on button "4 . 働いて" at bounding box center [587, 290] width 236 height 56
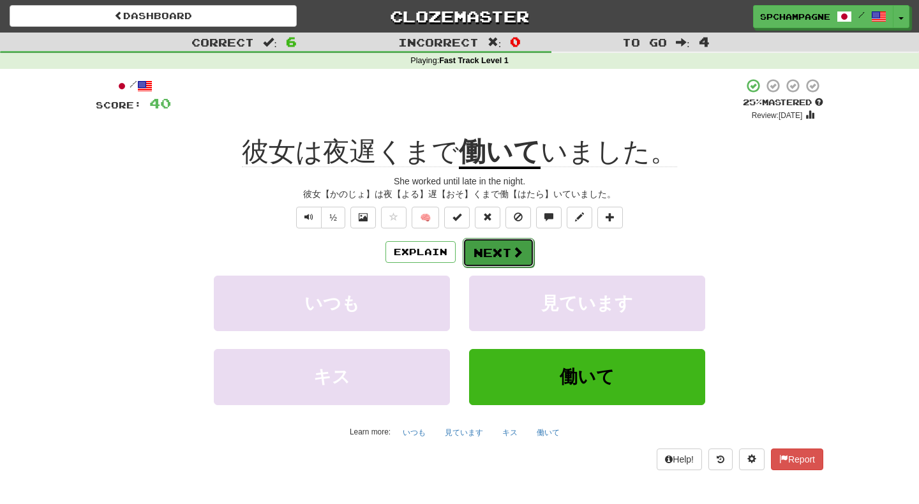
click at [509, 250] on button "Next" at bounding box center [498, 252] width 71 height 29
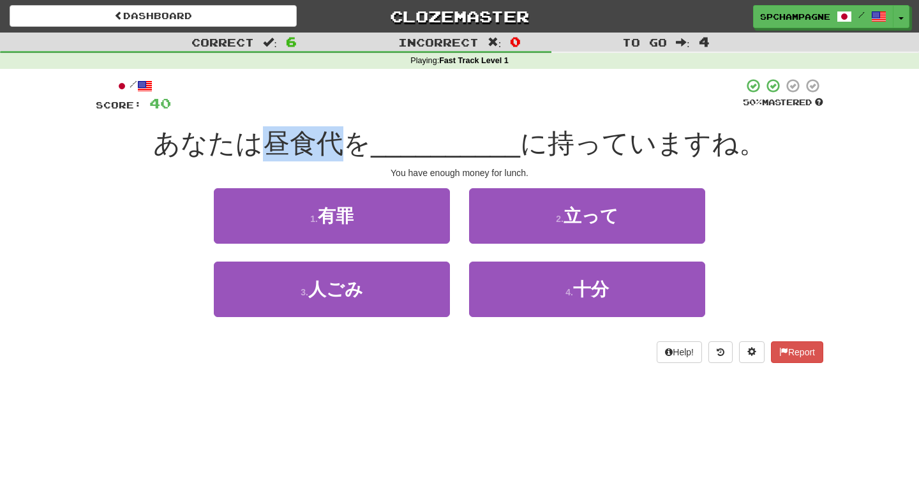
click at [1, 435] on div "Dashboard Clozemaster spchampagne / Toggle Dropdown Dashboard Leaderboard Activ…" at bounding box center [459, 252] width 919 height 504
click at [193, 419] on div "Dashboard Clozemaster spchampagne / Toggle Dropdown Dashboard Leaderboard Activ…" at bounding box center [459, 252] width 919 height 504
click at [238, 390] on div "Dashboard Clozemaster spchampagne / Toggle Dropdown Dashboard Leaderboard Activ…" at bounding box center [459, 252] width 919 height 504
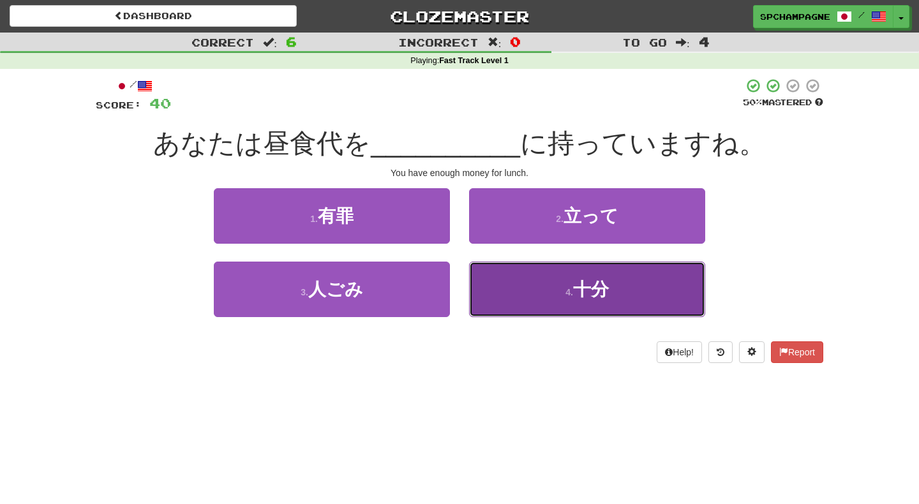
click at [580, 289] on span "十分" at bounding box center [591, 290] width 36 height 20
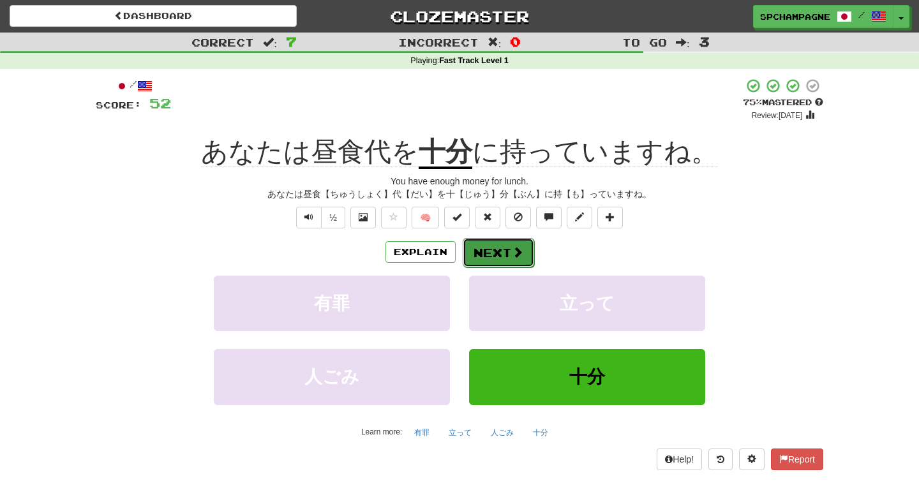
click at [510, 255] on button "Next" at bounding box center [498, 252] width 71 height 29
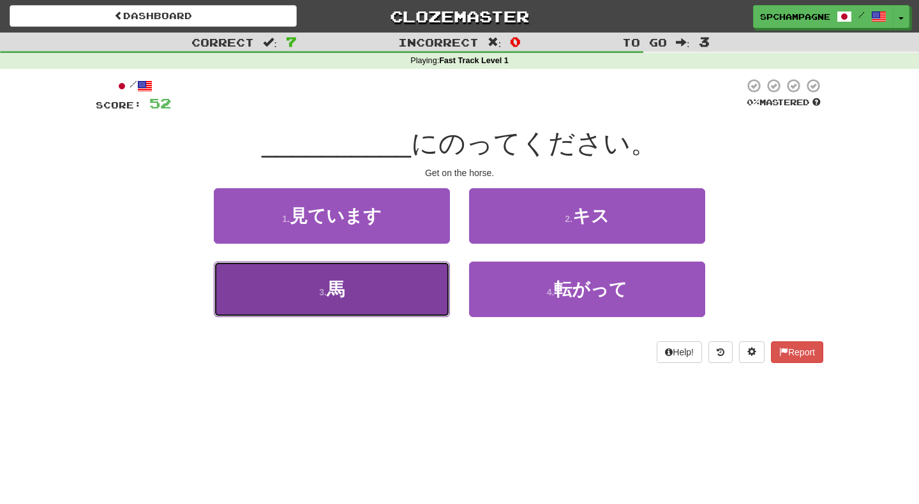
click at [349, 290] on button "3 . 馬" at bounding box center [332, 290] width 236 height 56
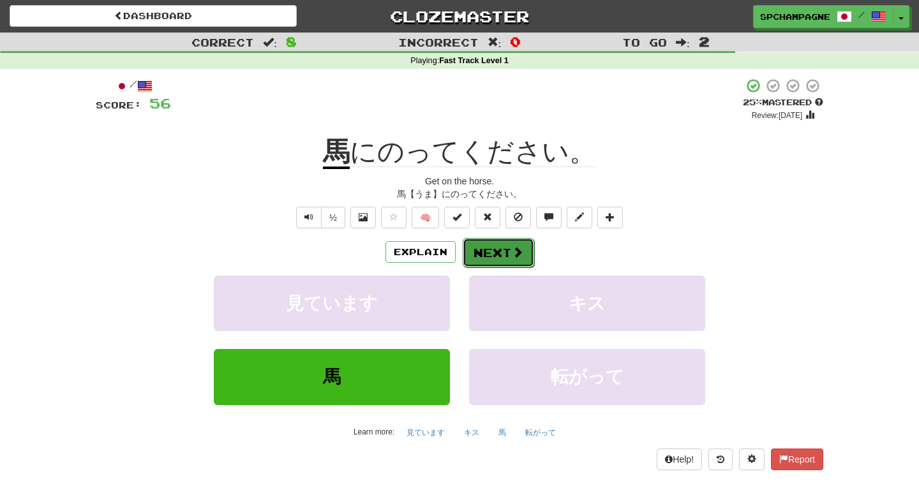
click at [485, 250] on button "Next" at bounding box center [498, 252] width 71 height 29
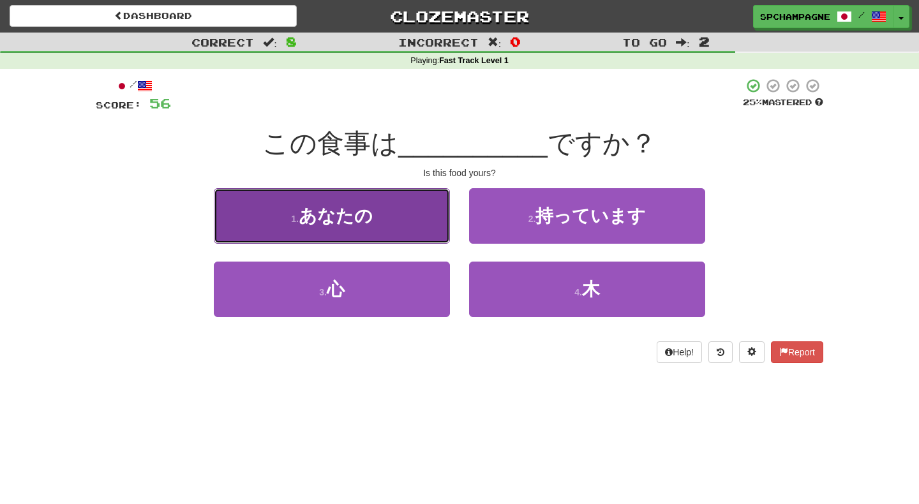
click at [375, 210] on button "1 . あなたの" at bounding box center [332, 216] width 236 height 56
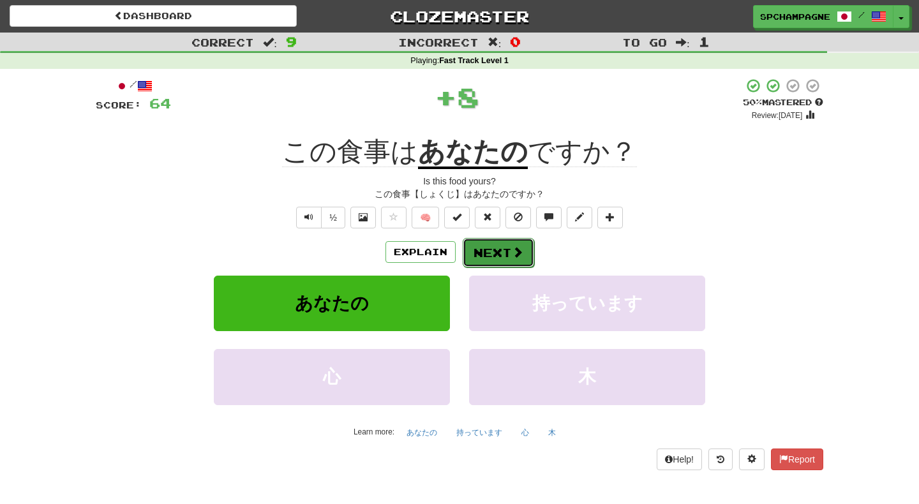
click at [496, 250] on button "Next" at bounding box center [498, 252] width 71 height 29
